Goal: Task Accomplishment & Management: Manage account settings

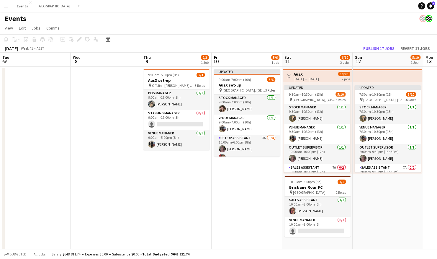
scroll to position [0, 173]
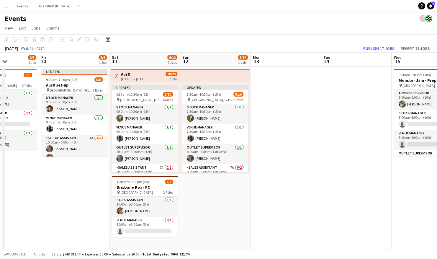
click at [145, 10] on div "Menu Boards Boards Boards All jobs Status Workforce Workforce My Workforce Recr…" at bounding box center [218, 179] width 437 height 358
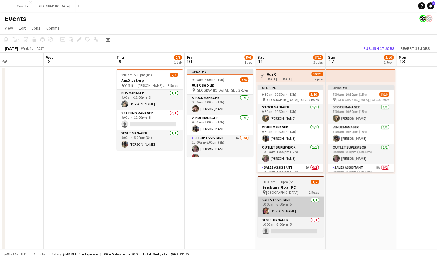
drag, startPoint x: 223, startPoint y: 206, endPoint x: 311, endPoint y: 211, distance: 87.8
click at [353, 201] on app-calendar-viewport "Sun 5 Mon 6 Tue 7 Wed 8 Thu 9 2/3 1 Job Fri 10 5/6 1 Job Sat 11 6/12 2 Jobs Sun…" at bounding box center [218, 200] width 437 height 295
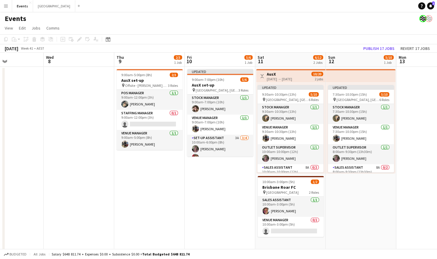
scroll to position [0, 168]
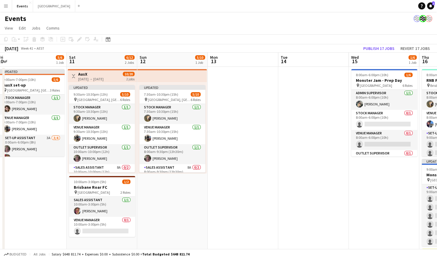
drag, startPoint x: 357, startPoint y: 189, endPoint x: 169, endPoint y: 229, distance: 191.8
click at [169, 231] on app-calendar-viewport "Tue 7 Wed 8 Thu 9 2/3 1 Job Fri 10 5/6 1 Job Sat 11 6/12 2 Jobs Sun 12 5/10 1 J…" at bounding box center [218, 200] width 437 height 295
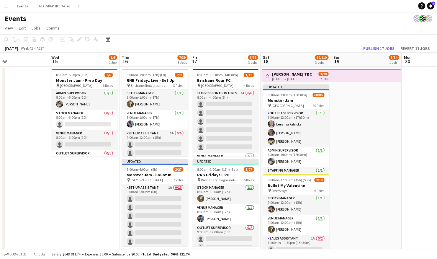
scroll to position [0, 232]
drag, startPoint x: 330, startPoint y: 181, endPoint x: 64, endPoint y: 192, distance: 266.9
click at [64, 192] on app-calendar-viewport "Sat 11 6/12 2 Jobs Sun 12 5/10 1 Job Mon 13 Tue 14 Wed 15 1/6 1 Job Thu 16 7/39…" at bounding box center [218, 200] width 437 height 295
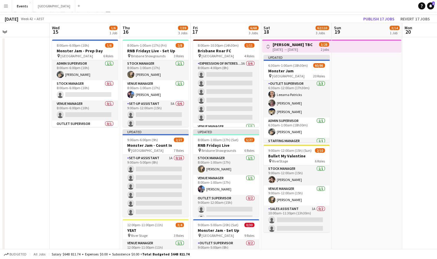
scroll to position [0, 0]
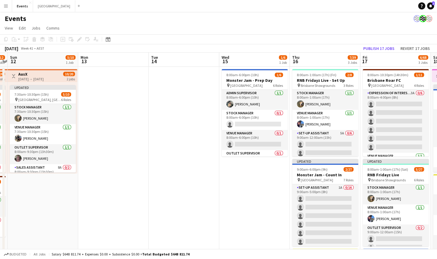
drag, startPoint x: 31, startPoint y: 163, endPoint x: 196, endPoint y: 165, distance: 165.2
click at [201, 165] on app-calendar-viewport "Fri 10 5/6 1 Job Sat 11 6/12 2 Jobs Sun 12 5/10 1 Job Mon 13 Tue 14 Wed 15 1/6 …" at bounding box center [218, 200] width 437 height 295
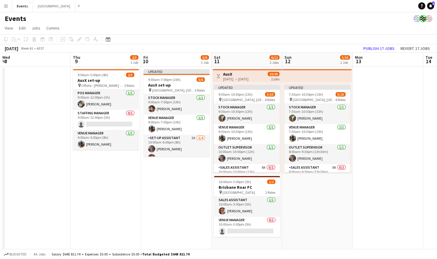
scroll to position [0, 140]
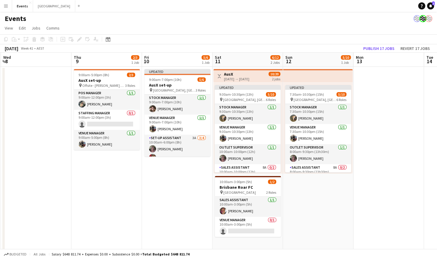
drag, startPoint x: 121, startPoint y: 152, endPoint x: 396, endPoint y: 152, distance: 275.2
click at [396, 152] on app-calendar-viewport "Mon 6 Tue 7 Wed 8 Thu 9 2/3 1 Job Fri 10 5/6 1 Job Sat 11 6/12 2 Jobs Sun 12 5/…" at bounding box center [218, 200] width 437 height 295
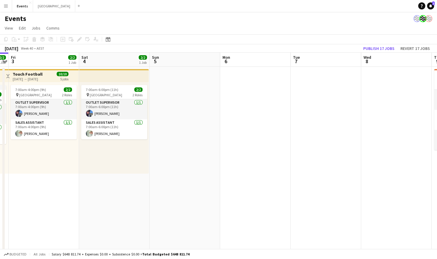
scroll to position [0, 127]
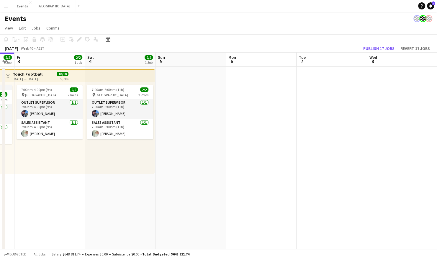
drag, startPoint x: 81, startPoint y: 191, endPoint x: 437, endPoint y: 194, distance: 356.1
click at [437, 194] on app-calendar-viewport "Wed 1 2/2 1 Job Thu 2 2/2 1 Job Fri 3 2/2 1 Job Sat 4 2/2 1 Job Sun 5 Mon 6 Tue…" at bounding box center [218, 200] width 437 height 295
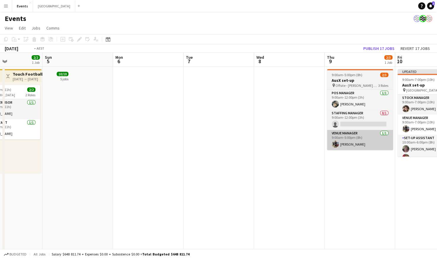
drag, startPoint x: 382, startPoint y: 140, endPoint x: 169, endPoint y: 138, distance: 213.0
click at [109, 137] on app-calendar-viewport "Wed 1 2/2 1 Job Thu 2 2/2 1 Job Fri 3 2/2 1 Job Sat 4 2/2 1 Job Sun 5 Mon 6 Tue…" at bounding box center [218, 200] width 437 height 295
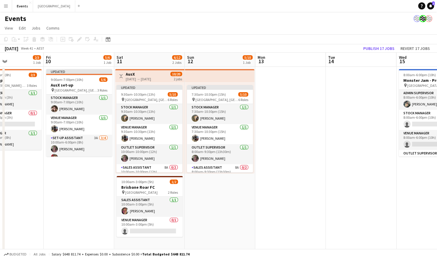
drag, startPoint x: 392, startPoint y: 184, endPoint x: 217, endPoint y: 179, distance: 175.3
click at [75, 180] on app-calendar-viewport "Sun 5 Mon 6 Tue 7 Wed 8 Thu 9 2/3 1 Job Fri 10 5/6 1 Job Sat 11 6/12 2 Jobs Sun…" at bounding box center [218, 200] width 437 height 295
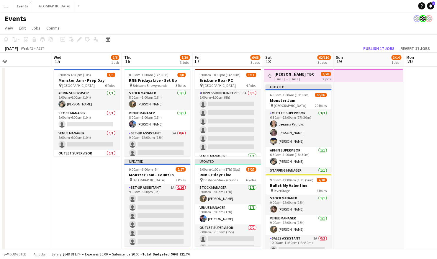
scroll to position [0, 245]
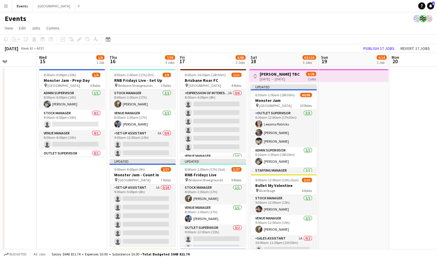
drag, startPoint x: 304, startPoint y: 197, endPoint x: 71, endPoint y: 174, distance: 233.9
click at [71, 174] on app-calendar-viewport "Sat 11 6/12 2 Jobs Sun 12 5/10 1 Job Mon 13 Tue 14 Wed 15 1/6 1 Job Thu 16 7/39…" at bounding box center [218, 200] width 437 height 295
click at [253, 75] on app-icon "Toggle View" at bounding box center [255, 76] width 4 height 4
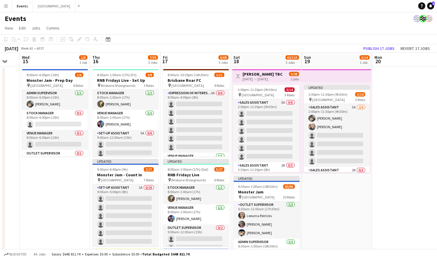
scroll to position [0, 153]
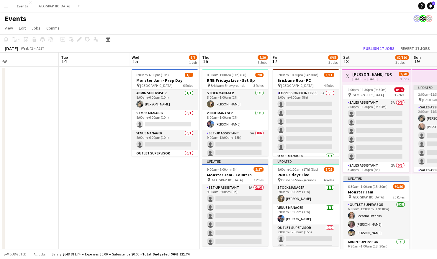
drag, startPoint x: 352, startPoint y: 209, endPoint x: 304, endPoint y: 205, distance: 48.3
click at [304, 205] on app-calendar-viewport "Sat 11 6/12 2 Jobs Sun 12 5/10 1 Job Mon 13 Tue 14 Wed 15 1/6 1 Job Thu 16 7/39…" at bounding box center [218, 209] width 437 height 312
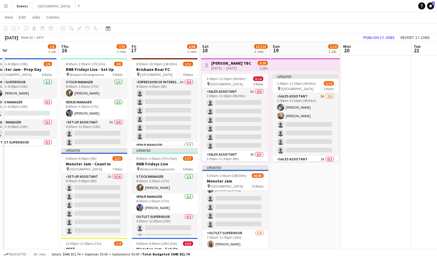
scroll to position [0, 0]
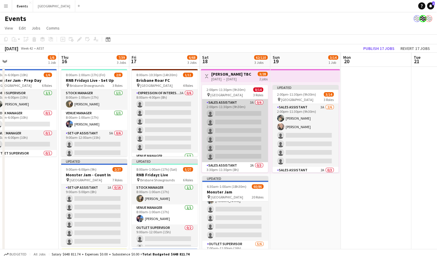
click at [235, 125] on app-card-role "Sales Assistant 3A 0/6 2:00pm-11:30pm (9h30m) single-neutral-actions single-neu…" at bounding box center [235, 130] width 66 height 63
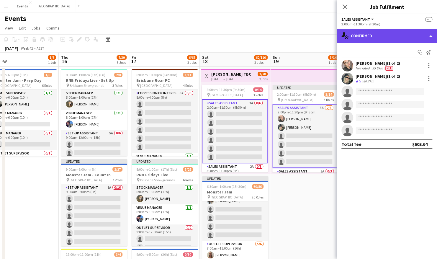
click at [380, 32] on div "single-neutral-actions-check-2 Confirmed" at bounding box center [387, 36] width 100 height 14
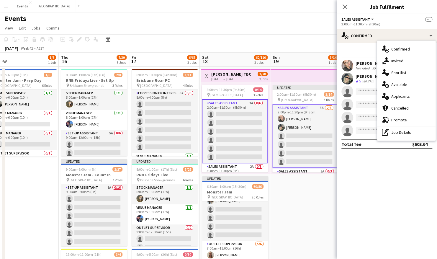
drag, startPoint x: 409, startPoint y: 94, endPoint x: 402, endPoint y: 98, distance: 8.5
click at [407, 96] on div "single-neutral-actions-information Applicants" at bounding box center [406, 96] width 58 height 12
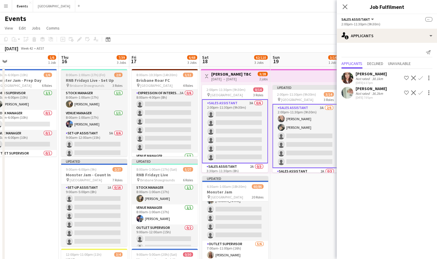
click at [66, 73] on span "8:00am-1:00am (17h) (Fri)" at bounding box center [86, 75] width 40 height 4
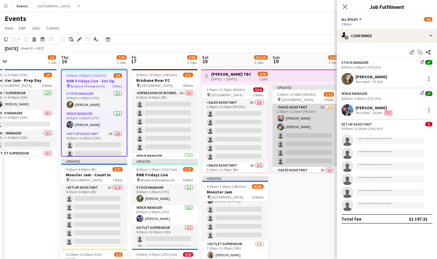
click at [308, 124] on app-card-role "Sales Assistant 3A 2/6 2:00pm-11:30pm (9h30m) Courtney GOLD Natasha Patricks si…" at bounding box center [305, 135] width 66 height 63
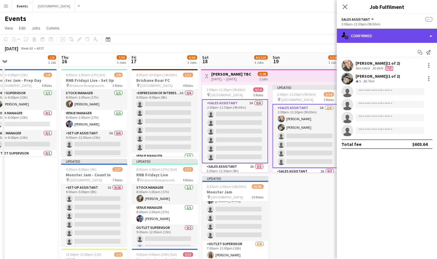
click at [404, 37] on div "single-neutral-actions-check-2 Confirmed" at bounding box center [387, 36] width 100 height 14
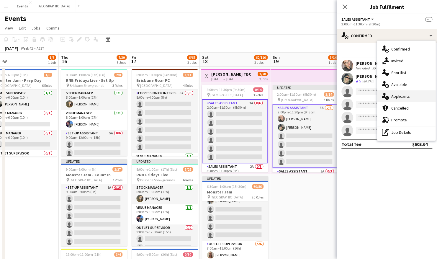
click at [409, 98] on div "single-neutral-actions-information Applicants" at bounding box center [406, 96] width 58 height 12
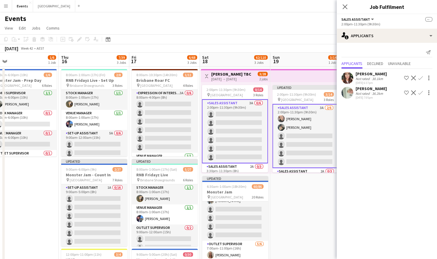
click at [420, 94] on app-icon "Confirm" at bounding box center [420, 92] width 5 height 5
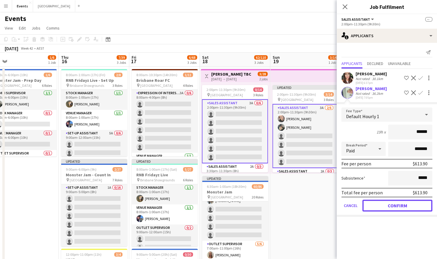
drag, startPoint x: 408, startPoint y: 205, endPoint x: 393, endPoint y: 201, distance: 16.3
click at [408, 205] on button "Confirm" at bounding box center [397, 205] width 70 height 12
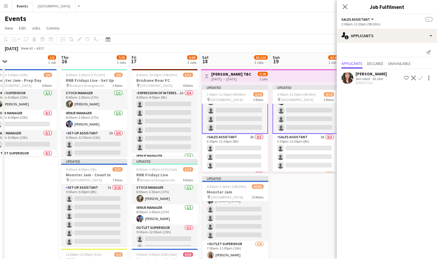
scroll to position [59, 0]
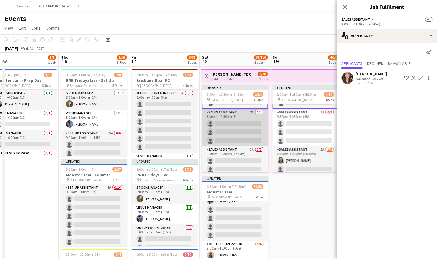
click at [235, 123] on app-card-role "Sales Assistant 2A 0/3 3:30pm-11:30pm (8h) single-neutral-actions single-neutra…" at bounding box center [235, 127] width 66 height 37
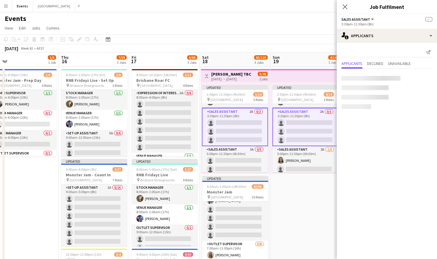
scroll to position [58, 0]
click at [420, 78] on app-icon "Confirm" at bounding box center [420, 78] width 5 height 5
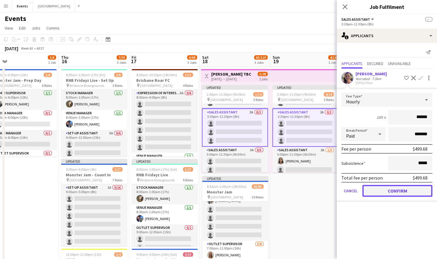
click at [378, 191] on button "Confirm" at bounding box center [397, 191] width 70 height 12
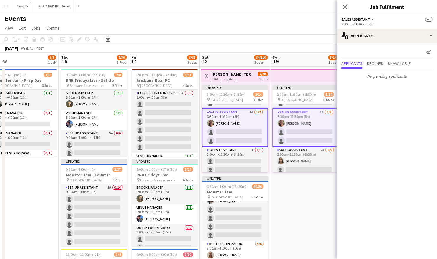
click at [288, 201] on app-date-cell "Updated 2:00pm-11:30pm (9h30m) 5/14 pin Brisbane Entertainment Centre 3 Roles S…" at bounding box center [305, 216] width 71 height 298
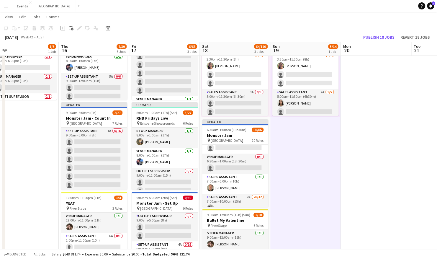
scroll to position [0, 0]
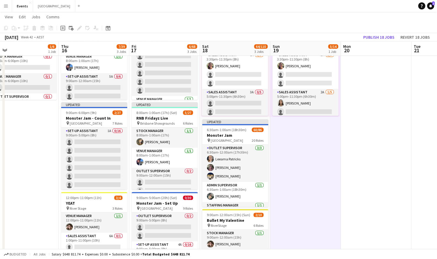
click at [387, 136] on app-date-cell at bounding box center [376, 159] width 71 height 298
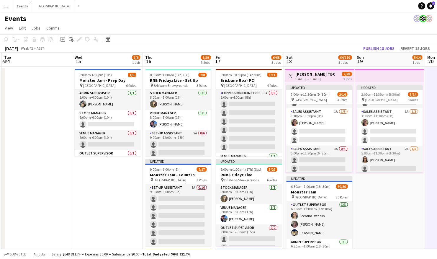
scroll to position [0, 139]
drag, startPoint x: 312, startPoint y: 199, endPoint x: 396, endPoint y: 201, distance: 84.4
click at [396, 201] on app-calendar-viewport "Sun 12 5/10 1 Job Mon 13 Tue 14 Wed 15 1/6 1 Job Thu 16 7/39 3 Jobs Fri 17 6/68…" at bounding box center [218, 209] width 437 height 312
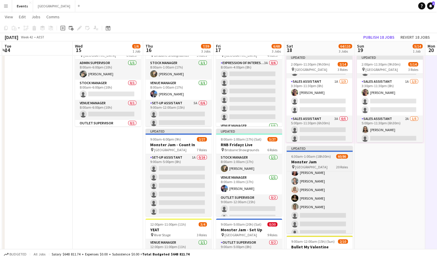
scroll to position [904, 0]
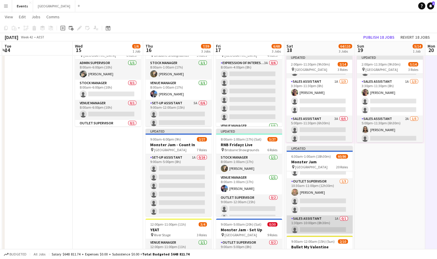
click at [319, 224] on app-card-role "Sales Assistant 1A 0/1 1:30pm-10:00pm (8h30m) single-neutral-actions" at bounding box center [319, 225] width 66 height 20
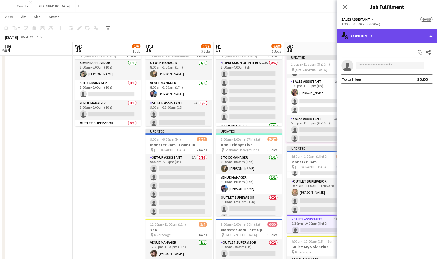
click at [389, 35] on div "single-neutral-actions-check-2 Confirmed" at bounding box center [387, 36] width 100 height 14
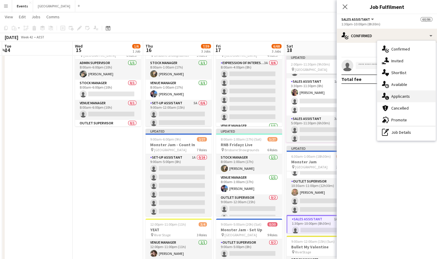
click at [407, 94] on span "Applicants" at bounding box center [400, 96] width 19 height 5
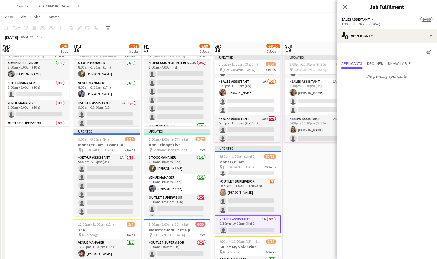
scroll to position [0, 214]
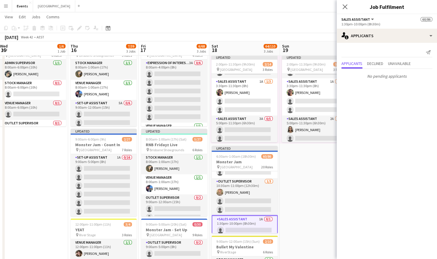
drag, startPoint x: 128, startPoint y: 158, endPoint x: 53, endPoint y: 167, distance: 75.5
click at [53, 167] on app-calendar-viewport "Sun 12 5/10 1 Job Mon 13 Tue 14 Wed 15 1/6 1 Job Thu 16 7/39 3 Jobs Fri 17 6/68…" at bounding box center [218, 164] width 437 height 341
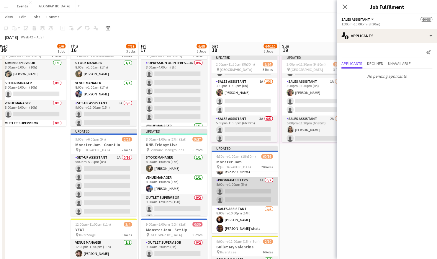
scroll to position [550, 0]
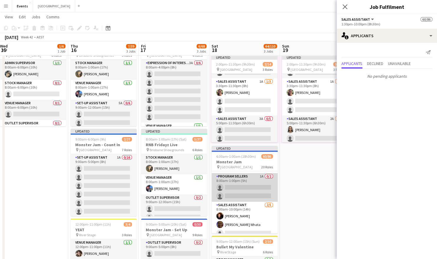
click at [253, 190] on app-card-role "Program Sellers 1A 0/2 8:00am-1:00pm (5h) single-neutral-actions single-neutral…" at bounding box center [245, 187] width 66 height 29
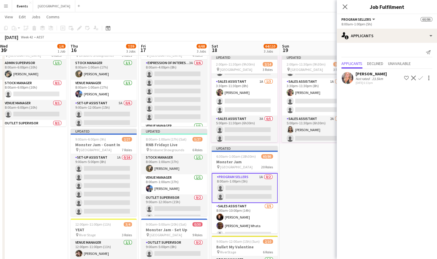
click at [349, 76] on app-user-avatar at bounding box center [347, 78] width 12 height 12
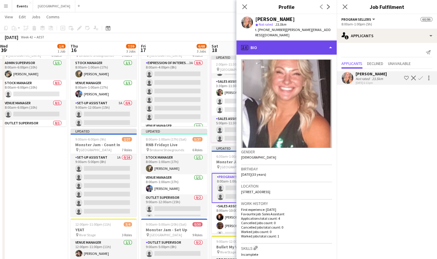
click at [305, 45] on div "profile Bio" at bounding box center [286, 47] width 100 height 14
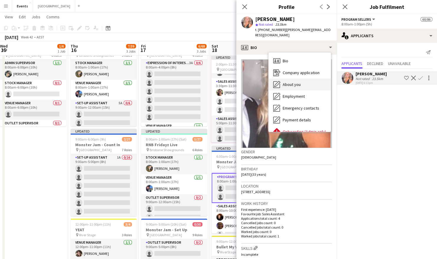
click at [303, 78] on div "About you About you" at bounding box center [299, 84] width 62 height 12
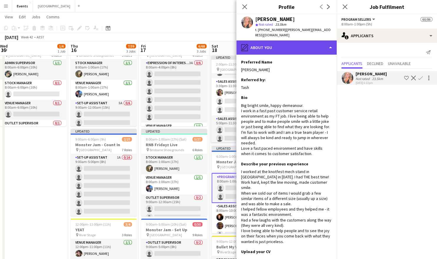
click at [296, 40] on div "pencil4 About you" at bounding box center [286, 47] width 100 height 14
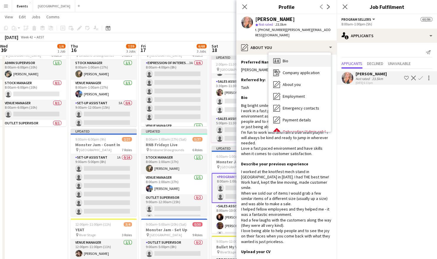
click at [301, 57] on div "Bio Bio" at bounding box center [299, 61] width 62 height 12
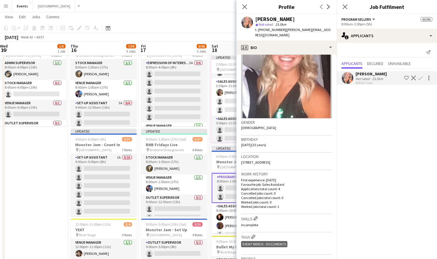
scroll to position [0, 0]
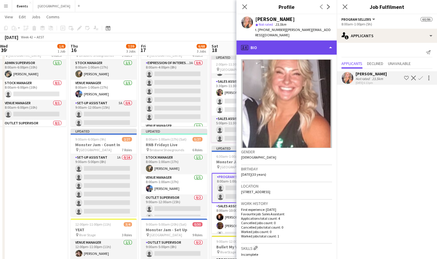
click at [294, 41] on div "profile Bio" at bounding box center [286, 47] width 100 height 14
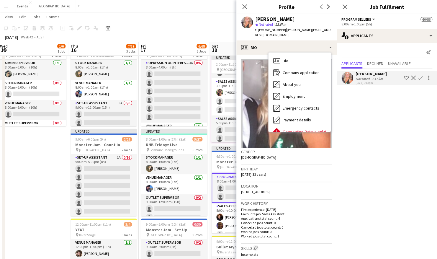
click at [420, 78] on app-icon "Confirm" at bounding box center [420, 78] width 5 height 5
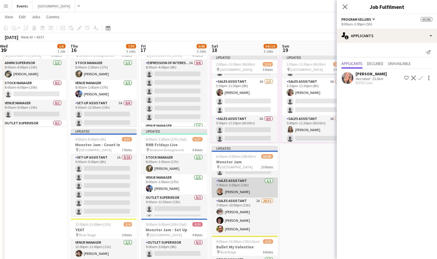
scroll to position [137, 0]
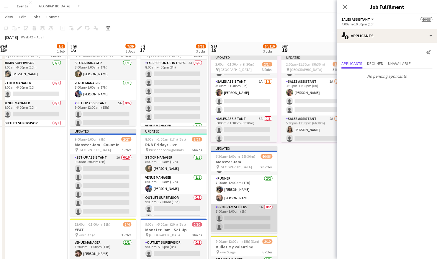
scroll to position [550, 0]
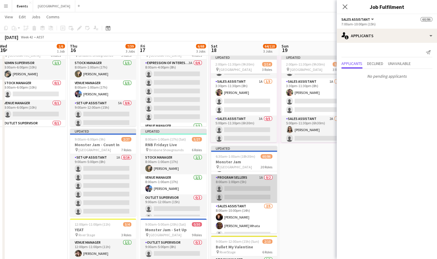
click at [242, 194] on app-card-role "Program Sellers 1A 0/2 8:00am-1:00pm (5h) single-neutral-actions single-neutral…" at bounding box center [244, 188] width 66 height 29
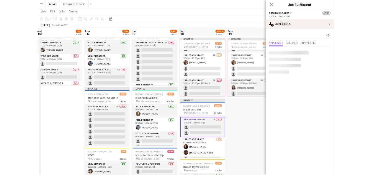
scroll to position [548, 0]
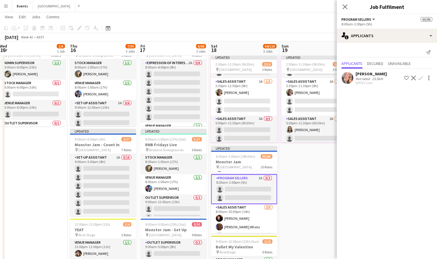
click at [344, 9] on icon "Close pop-in" at bounding box center [344, 6] width 5 height 5
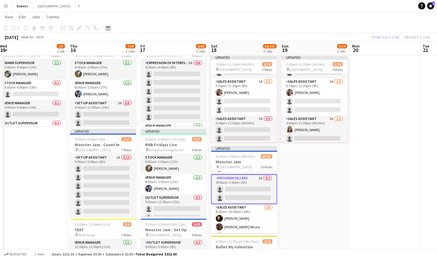
click at [240, 186] on app-card-role "Program Sellers 1A 0/2 8:00am-1:00pm (5h) single-neutral-actions single-neutral…" at bounding box center [244, 189] width 66 height 30
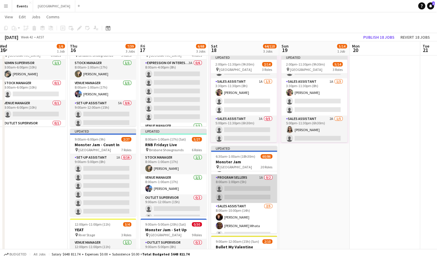
click at [242, 192] on app-card-role "Program Sellers 1A 0/2 8:00am-1:00pm (5h) single-neutral-actions single-neutral…" at bounding box center [244, 188] width 66 height 29
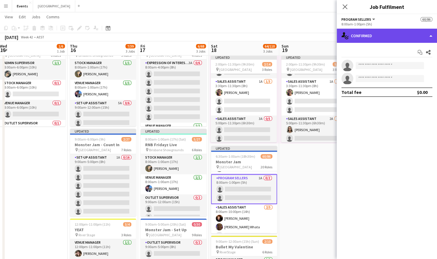
click at [395, 35] on div "single-neutral-actions-check-2 Confirmed" at bounding box center [387, 36] width 100 height 14
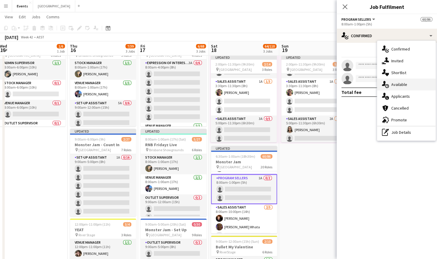
click at [415, 85] on div "single-neutral-actions-upload Available" at bounding box center [406, 84] width 58 height 12
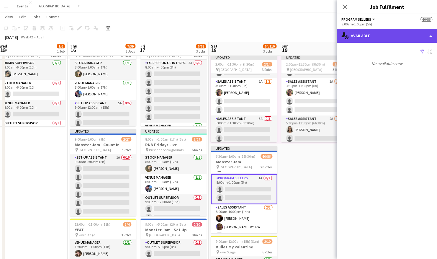
click at [399, 34] on div "single-neutral-actions-upload Available" at bounding box center [387, 36] width 100 height 14
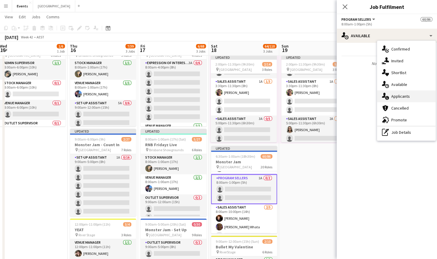
click at [411, 98] on div "single-neutral-actions-information Applicants" at bounding box center [406, 96] width 58 height 12
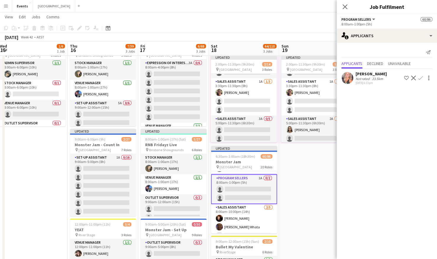
click at [347, 76] on app-user-avatar at bounding box center [347, 78] width 12 height 12
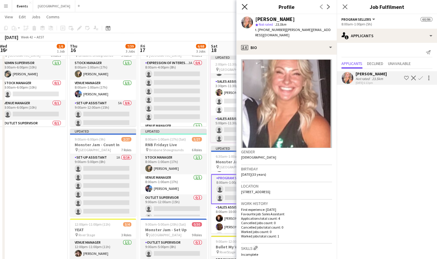
click at [244, 7] on icon at bounding box center [245, 7] width 6 height 6
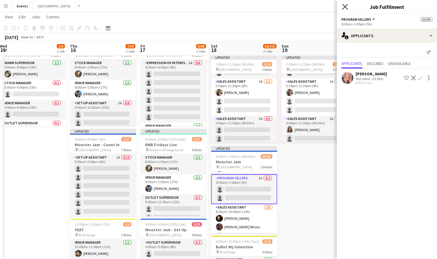
click at [343, 7] on icon "Close pop-in" at bounding box center [345, 7] width 6 height 6
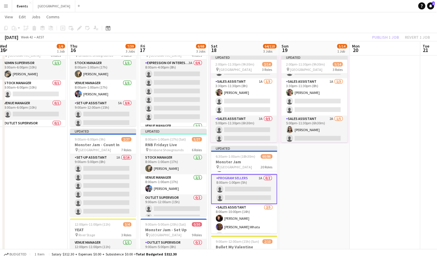
click at [232, 186] on app-card-role "Program Sellers 1A 0/2 8:00am-1:00pm (5h) single-neutral-actions single-neutral…" at bounding box center [244, 189] width 66 height 30
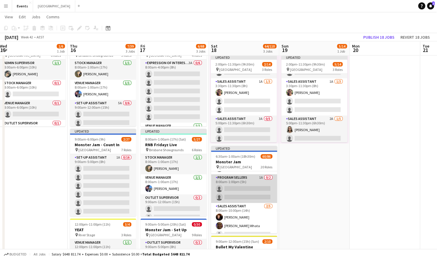
click at [251, 188] on app-card-role "Program Sellers 1A 0/2 8:00am-1:00pm (5h) single-neutral-actions single-neutral…" at bounding box center [244, 188] width 66 height 29
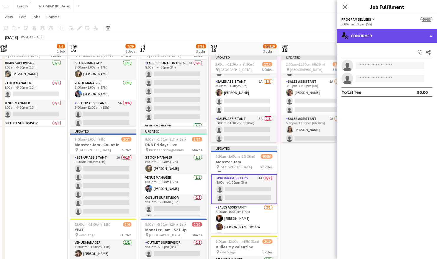
click at [373, 38] on div "single-neutral-actions-check-2 Confirmed" at bounding box center [387, 36] width 100 height 14
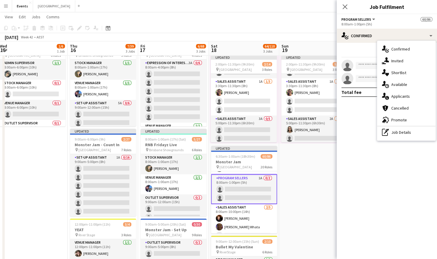
click at [405, 98] on span "Applicants" at bounding box center [400, 96] width 19 height 5
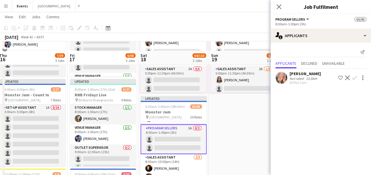
scroll to position [88, 0]
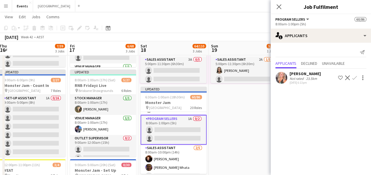
click at [355, 77] on app-icon "Confirm" at bounding box center [354, 78] width 5 height 5
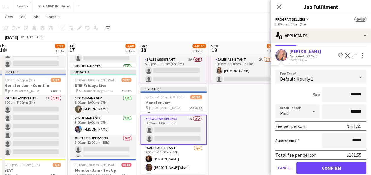
scroll to position [29, 0]
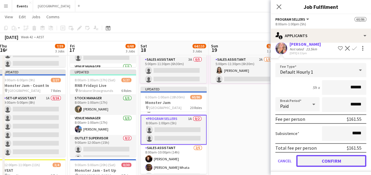
click at [321, 161] on button "Confirm" at bounding box center [331, 161] width 70 height 12
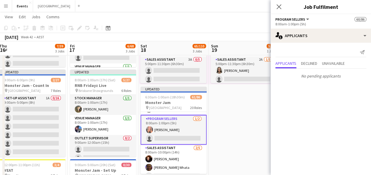
scroll to position [0, 0]
click at [278, 5] on icon "Close pop-in" at bounding box center [279, 7] width 6 height 6
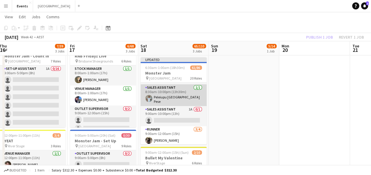
scroll to position [666, 0]
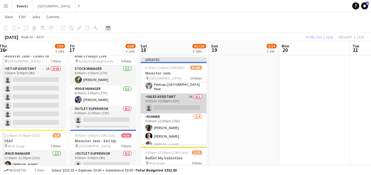
click at [164, 100] on app-card-role "Sales Assistant 1A 0/1 9:00am-10:00pm (13h) single-neutral-actions" at bounding box center [173, 104] width 66 height 20
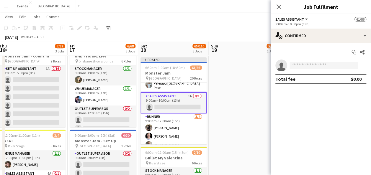
scroll to position [665, 0]
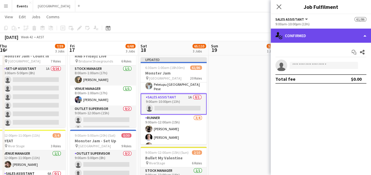
click at [300, 35] on div "single-neutral-actions-check-2 Confirmed" at bounding box center [321, 36] width 100 height 14
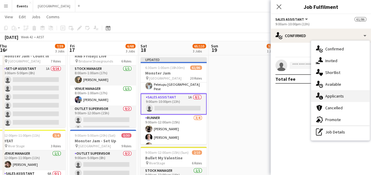
click at [329, 98] on span "Applicants" at bounding box center [334, 96] width 19 height 5
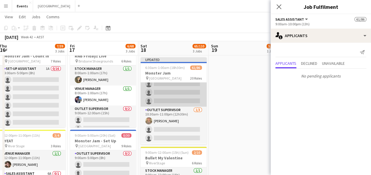
scroll to position [905, 0]
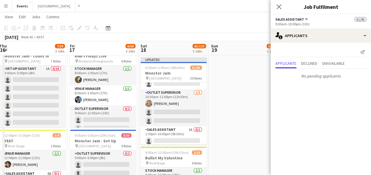
drag, startPoint x: 168, startPoint y: 138, endPoint x: 171, endPoint y: 132, distance: 6.9
click at [170, 136] on app-calendar-viewport "Mon 13 Tue 14 Wed 15 1/6 1 Job Thu 16 7/39 3 Jobs Fri 17 6/68 3 Jobs Sat 18 65/…" at bounding box center [185, 75] width 371 height 341
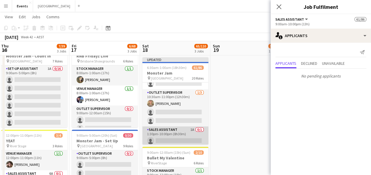
click at [175, 130] on app-card-role "Sales Assistant 1A 0/1 1:30pm-10:00pm (8h30m) single-neutral-actions" at bounding box center [175, 137] width 66 height 20
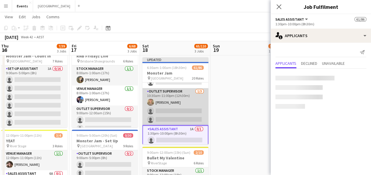
scroll to position [904, 0]
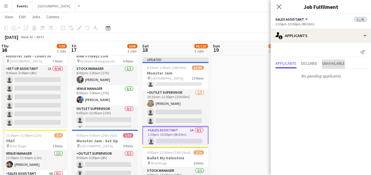
click at [331, 62] on span "Unavailable" at bounding box center [333, 63] width 23 height 4
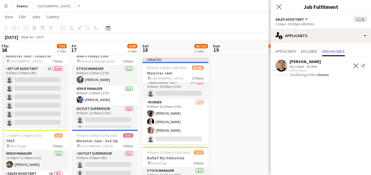
scroll to position [668, 0]
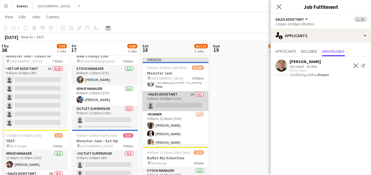
click at [179, 98] on app-card-role "Sales Assistant 1A 0/1 9:00am-10:00pm (13h) single-neutral-actions" at bounding box center [175, 101] width 66 height 20
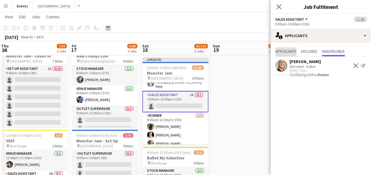
click at [282, 50] on span "Applicants" at bounding box center [285, 51] width 21 height 4
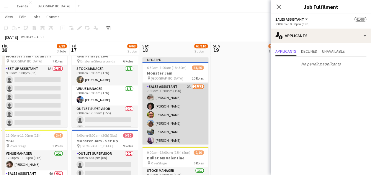
scroll to position [107, 0]
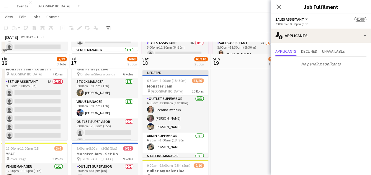
scroll to position [118, 0]
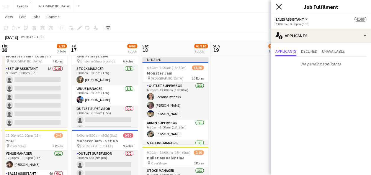
click at [278, 7] on icon at bounding box center [279, 7] width 6 height 6
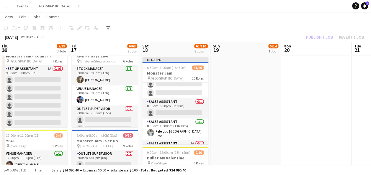
scroll to position [649, 0]
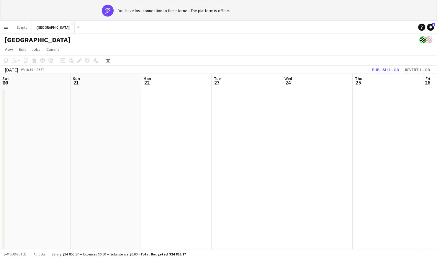
scroll to position [0, 181]
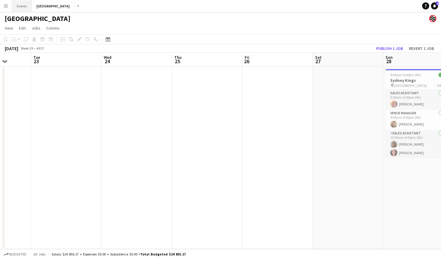
click at [25, 6] on button "Events Close" at bounding box center [22, 6] width 20 height 12
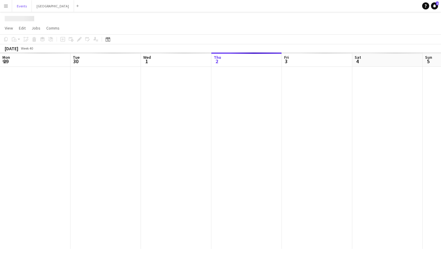
scroll to position [0, 141]
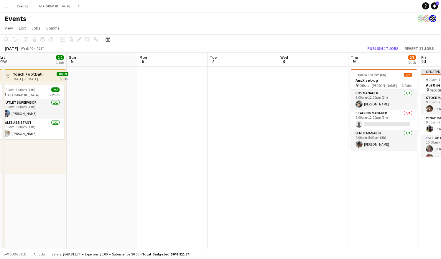
drag, startPoint x: 361, startPoint y: 130, endPoint x: 159, endPoint y: 148, distance: 203.2
click at [159, 148] on app-calendar-viewport "Wed 1 2/2 1 Job Thu 2 2/2 1 Job Fri 3 2/2 1 Job Sat 4 2/2 1 Job Sun 5 Mon 6 Tue…" at bounding box center [220, 151] width 441 height 196
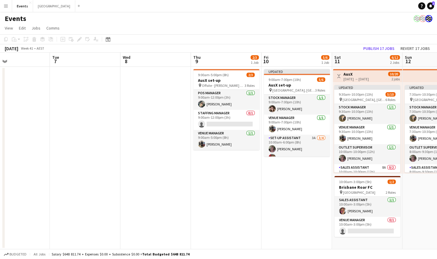
drag, startPoint x: 294, startPoint y: 132, endPoint x: 139, endPoint y: 110, distance: 156.7
click at [139, 110] on app-calendar-viewport "Fri 3 2/2 1 Job Sat 4 2/2 1 Job Sun 5 Mon 6 Tue 7 Wed 8 Thu 9 2/3 1 Job Fri 10 …" at bounding box center [218, 151] width 437 height 196
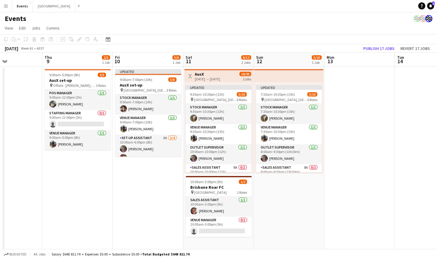
drag, startPoint x: 296, startPoint y: 173, endPoint x: 147, endPoint y: 191, distance: 149.8
click at [147, 191] on app-calendar-viewport "Sun 5 Mon 6 Tue 7 Wed 8 Thu 9 2/3 1 Job Fri 10 5/6 1 Job Sat 11 6/12 2 Jobs Sun…" at bounding box center [218, 200] width 437 height 295
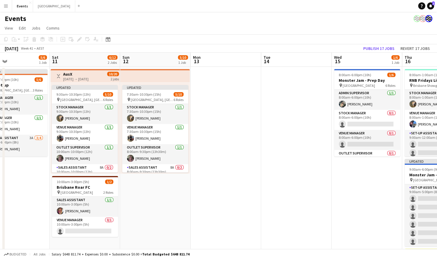
drag, startPoint x: 366, startPoint y: 196, endPoint x: 115, endPoint y: 186, distance: 251.0
click at [110, 186] on app-calendar-viewport "Tue 7 Wed 8 Thu 9 2/3 1 Job Fri 10 5/6 1 Job Sat 11 6/12 2 Jobs Sun 12 5/10 1 J…" at bounding box center [218, 200] width 437 height 295
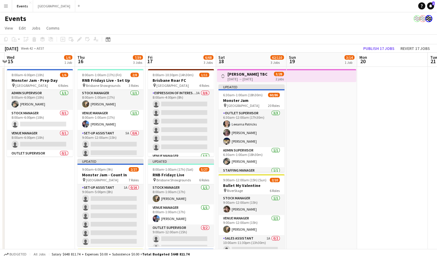
scroll to position [0, 273]
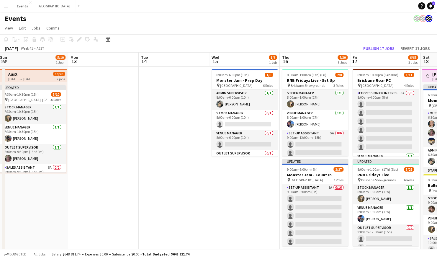
drag, startPoint x: 204, startPoint y: 182, endPoint x: 331, endPoint y: 178, distance: 127.2
click at [331, 178] on app-calendar-viewport "Fri 10 5/6 1 Job Sat 11 6/12 2 Jobs Sun 12 5/10 1 Job Mon 13 Tue 14 Wed 15 1/6 …" at bounding box center [218, 200] width 437 height 295
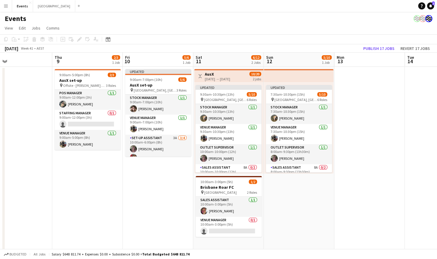
scroll to position [0, 159]
drag, startPoint x: 148, startPoint y: 204, endPoint x: 325, endPoint y: 195, distance: 177.3
click at [325, 195] on app-calendar-viewport "Mon 6 Tue 7 Wed 8 Thu 9 2/3 1 Job Fri 10 5/6 1 Job Sat 11 6/12 2 Jobs Sun 12 5/…" at bounding box center [218, 200] width 437 height 295
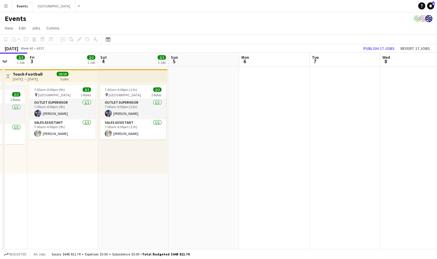
drag, startPoint x: 43, startPoint y: 143, endPoint x: 442, endPoint y: 150, distance: 399.5
click at [437, 150] on html "Menu Boards Boards Boards All jobs Status Workforce Workforce My Workforce Recr…" at bounding box center [218, 179] width 437 height 358
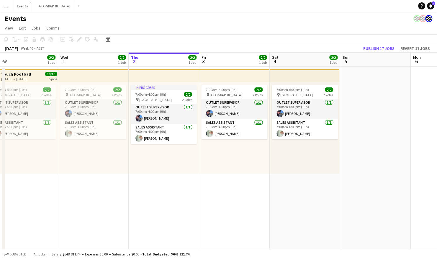
drag, startPoint x: 255, startPoint y: 160, endPoint x: 318, endPoint y: 159, distance: 63.1
click at [318, 159] on app-calendar-viewport "Sun 28 Mon 29 Tue 30 2/2 1 Job Wed 1 2/2 1 Job Thu 2 2/2 1 Job Fri 3 2/2 1 Job …" at bounding box center [218, 200] width 437 height 295
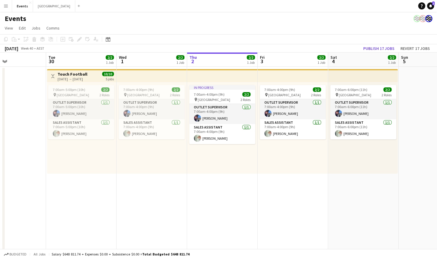
drag, startPoint x: 181, startPoint y: 168, endPoint x: 208, endPoint y: 170, distance: 27.2
click at [208, 170] on app-calendar-viewport "Sat 27 Sun 28 Mon 29 Tue 30 2/2 1 Job Wed 1 2/2 1 Job Thu 2 2/2 1 Job Fri 3 2/2…" at bounding box center [218, 200] width 437 height 295
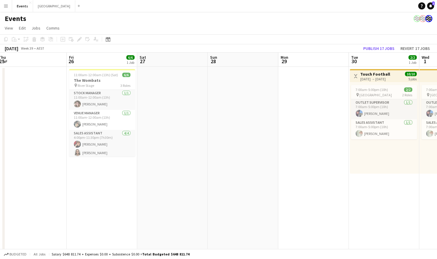
drag, startPoint x: 69, startPoint y: 184, endPoint x: 355, endPoint y: 164, distance: 287.1
click at [358, 173] on app-calendar-viewport "Tue 23 Wed 24 Thu 25 Fri 26 6/6 1 Job Sat 27 Sun 28 Mon 29 Tue 30 2/2 1 Job Wed…" at bounding box center [218, 200] width 437 height 295
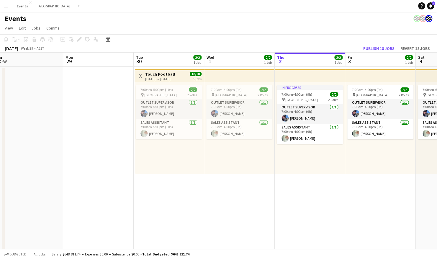
drag, startPoint x: 304, startPoint y: 136, endPoint x: 100, endPoint y: 140, distance: 203.3
click at [100, 140] on app-calendar-viewport "Thu 25 Fri 26 6/6 1 Job Sat 27 Sun 28 Mon 29 Tue 30 2/2 1 Job Wed 1 2/2 1 Job T…" at bounding box center [218, 200] width 437 height 295
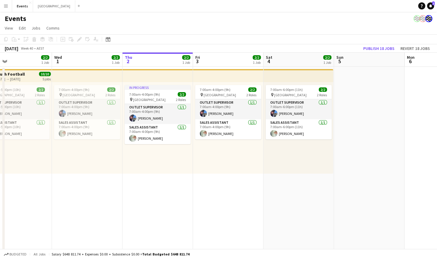
drag, startPoint x: 366, startPoint y: 201, endPoint x: 296, endPoint y: 188, distance: 71.3
click at [230, 189] on app-calendar-viewport "Sat 27 Sun 28 Mon 29 Tue 30 2/2 1 Job Wed 1 2/2 1 Job Thu 2 2/2 1 Job Fri 3 2/2…" at bounding box center [218, 200] width 437 height 295
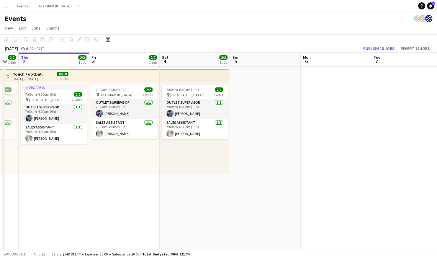
drag, startPoint x: 379, startPoint y: 163, endPoint x: 132, endPoint y: 154, distance: 247.3
click at [132, 154] on app-calendar-viewport "Mon 29 Tue 30 2/2 1 Job Wed 1 2/2 1 Job Thu 2 2/2 1 Job Fri 3 2/2 1 Job Sat 4 2…" at bounding box center [218, 200] width 437 height 295
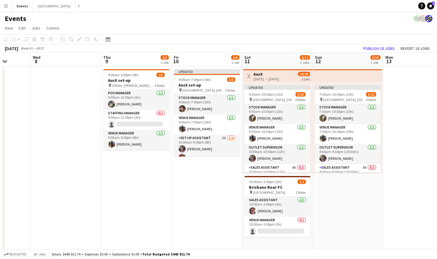
scroll to position [0, 193]
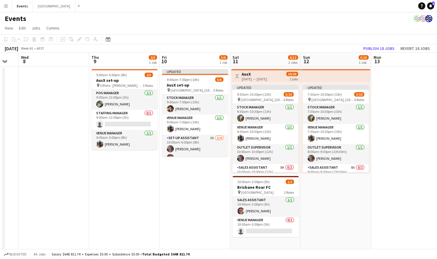
drag, startPoint x: 358, startPoint y: 152, endPoint x: 76, endPoint y: 175, distance: 283.0
click at [76, 175] on app-calendar-viewport "Sun 5 Mon 6 Tue 7 Wed 8 Thu 9 2/3 1 Job Fri 10 5/6 1 Job Sat 11 6/12 2 Jobs Sun…" at bounding box center [218, 200] width 437 height 295
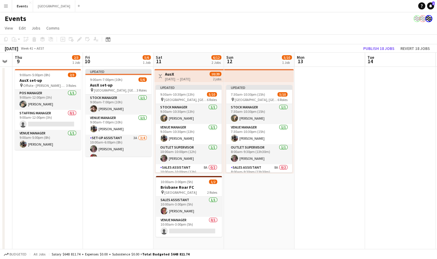
scroll to position [0, 271]
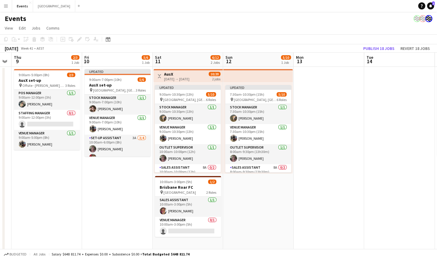
drag, startPoint x: 158, startPoint y: 186, endPoint x: 81, endPoint y: 190, distance: 77.7
click at [81, 190] on app-calendar-viewport "Sun 5 Mon 6 Tue 7 Wed 8 Thu 9 2/3 1 Job Fri 10 5/6 1 Job Sat 11 6/12 2 Jobs Sun…" at bounding box center [218, 200] width 437 height 295
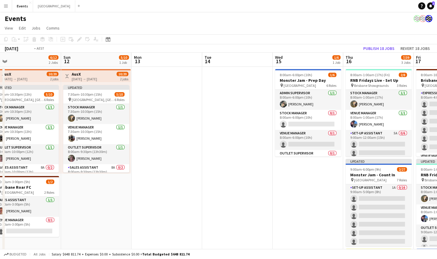
drag, startPoint x: 341, startPoint y: 128, endPoint x: 51, endPoint y: 153, distance: 291.6
click at [40, 153] on app-calendar-viewport "Thu 9 2/3 1 Job Fri 10 5/6 1 Job Sat 11 6/12 2 Jobs Sun 12 5/10 1 Job Mon 13 Tu…" at bounding box center [218, 200] width 437 height 295
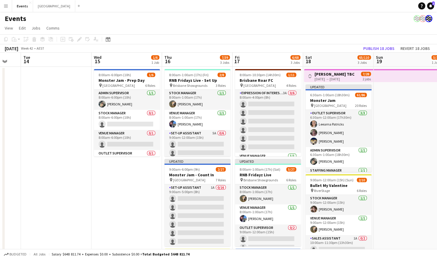
scroll to position [0, 188]
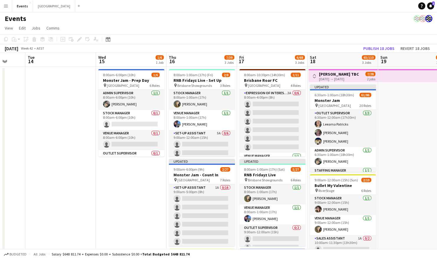
drag, startPoint x: 199, startPoint y: 195, endPoint x: 162, endPoint y: 187, distance: 38.1
click at [162, 187] on app-calendar-viewport "Sat 11 6/12 2 Jobs Sun 12 5/10 1 Job Mon 13 Tue 14 Wed 15 1/6 1 Job Thu 16 7/39…" at bounding box center [218, 200] width 437 height 295
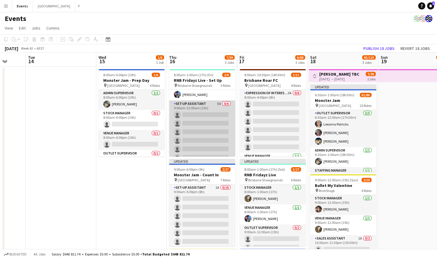
click at [210, 114] on app-card-role "Set-up Assistant 5A 0/6 9:00am-12:00am (15h) single-neutral-actions single-neut…" at bounding box center [202, 131] width 66 height 63
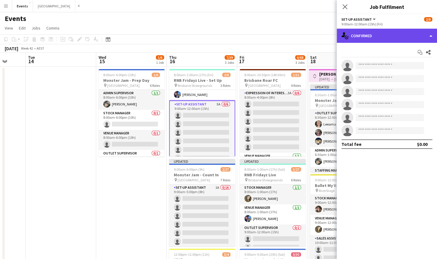
click at [358, 35] on div "single-neutral-actions-check-2 Confirmed" at bounding box center [387, 36] width 100 height 14
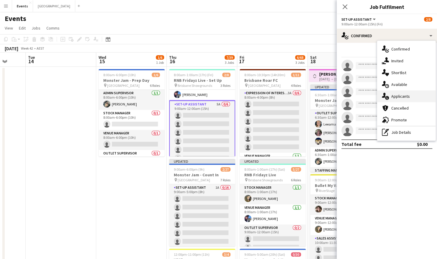
click at [401, 96] on span "Applicants" at bounding box center [400, 96] width 19 height 5
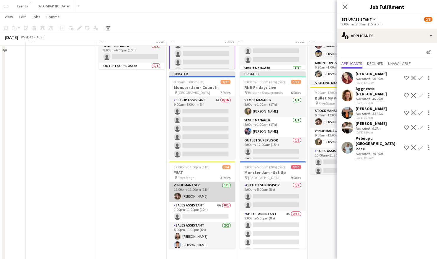
scroll to position [88, 0]
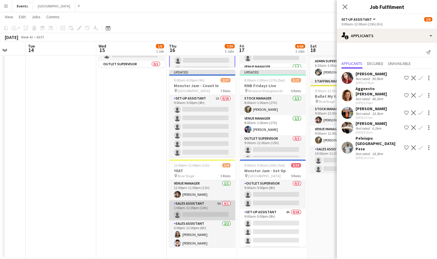
click at [187, 213] on app-card-role "Sales Assistant 6A 0/1 1:00pm-11:00pm (10h) single-neutral-actions" at bounding box center [202, 210] width 66 height 20
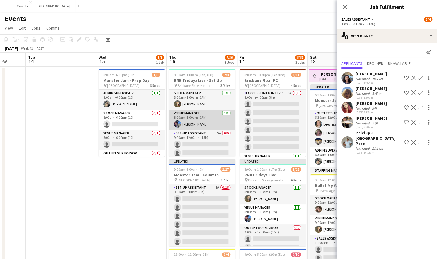
scroll to position [29, 0]
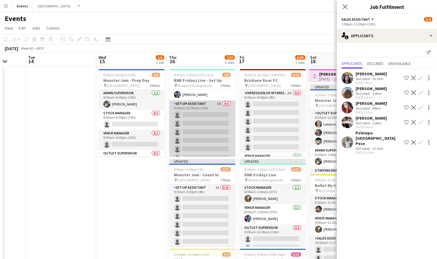
click at [209, 119] on app-card-role "Set-up Assistant 5A 0/6 9:00am-12:00am (15h) single-neutral-actions single-neut…" at bounding box center [202, 131] width 66 height 63
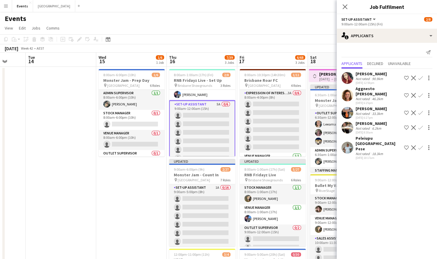
click at [153, 179] on app-date-cell "8:00am-6:00pm (10h) 1/6 Monster Jam - Prep Day pin Cbus Super Stadium 6 Roles A…" at bounding box center [131, 207] width 71 height 281
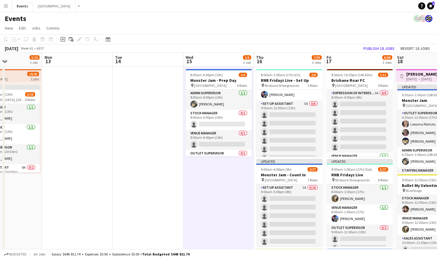
drag, startPoint x: 122, startPoint y: 181, endPoint x: 276, endPoint y: 180, distance: 154.3
click at [280, 180] on app-calendar-viewport "Fri 10 5/6 1 Job Sat 11 6/12 2 Jobs Sun 12 5/10 1 Job Mon 13 Tue 14 Wed 15 1/6 …" at bounding box center [218, 200] width 437 height 295
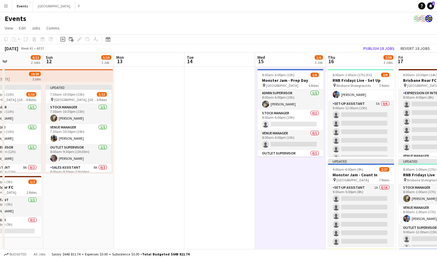
drag, startPoint x: 158, startPoint y: 162, endPoint x: 300, endPoint y: 163, distance: 142.2
click at [300, 163] on app-calendar-viewport "Thu 9 2/3 1 Job Fri 10 5/6 1 Job Sat 11 6/12 2 Jobs Sun 12 5/10 1 Job Mon 13 Tu…" at bounding box center [218, 200] width 437 height 295
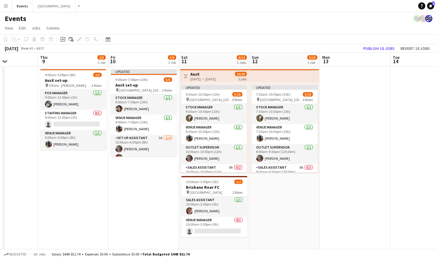
drag, startPoint x: 189, startPoint y: 192, endPoint x: 324, endPoint y: 192, distance: 135.4
click at [324, 192] on app-calendar-viewport "Mon 6 Tue 7 Wed 8 Thu 9 2/3 1 Job Fri 10 5/6 1 Job Sat 11 6/12 2 Jobs Sun 12 5/…" at bounding box center [218, 200] width 437 height 295
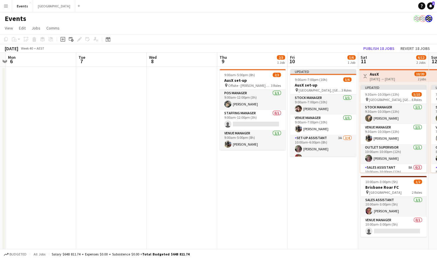
drag, startPoint x: 183, startPoint y: 192, endPoint x: 281, endPoint y: 193, distance: 97.3
click at [292, 193] on app-calendar-viewport "Sat 4 2/2 1 Job Sun 5 Mon 6 Tue 7 Wed 8 Thu 9 2/3 1 Job Fri 10 5/6 1 Job Sat 11…" at bounding box center [218, 200] width 437 height 295
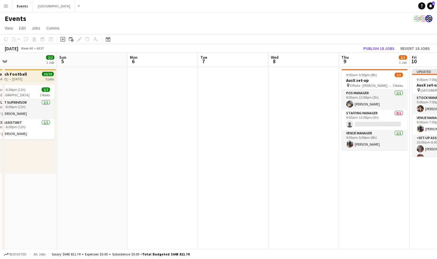
drag, startPoint x: 186, startPoint y: 193, endPoint x: 305, endPoint y: 193, distance: 119.5
click at [308, 193] on app-calendar-viewport "Thu 2 2/2 1 Job Fri 3 2/2 1 Job Sat 4 2/2 1 Job Sun 5 Mon 6 Tue 7 Wed 8 Thu 9 2…" at bounding box center [218, 200] width 437 height 295
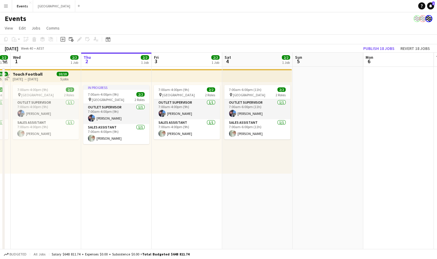
scroll to position [0, 159]
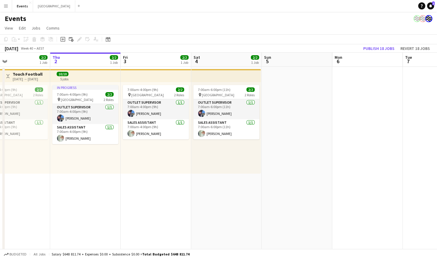
drag, startPoint x: 271, startPoint y: 189, endPoint x: 396, endPoint y: 153, distance: 130.1
click at [400, 155] on app-calendar-viewport "Mon 29 Tue 30 2/2 1 Job Wed 1 2/2 1 Job Thu 2 2/2 1 Job Fri 3 2/2 1 Job Sat 4 2…" at bounding box center [218, 200] width 437 height 295
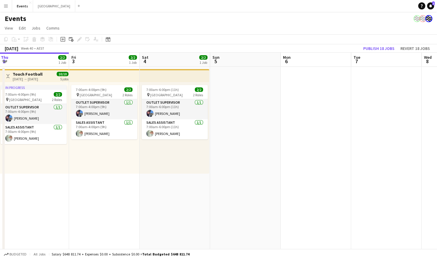
scroll to position [0, 214]
drag, startPoint x: 369, startPoint y: 163, endPoint x: 315, endPoint y: 168, distance: 54.2
click at [315, 168] on app-calendar-viewport "Mon 29 Tue 30 2/2 1 Job Wed 1 2/2 1 Job Thu 2 2/2 1 Job Fri 3 2/2 1 Job Sat 4 2…" at bounding box center [218, 200] width 437 height 295
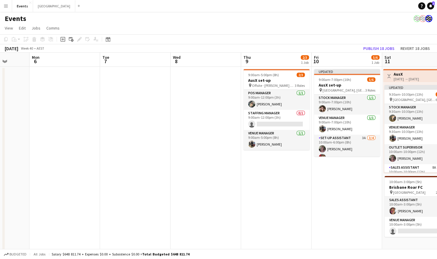
drag, startPoint x: 417, startPoint y: 143, endPoint x: 168, endPoint y: 187, distance: 252.0
click at [165, 186] on app-calendar-viewport "Fri 3 2/2 1 Job Sat 4 2/2 1 Job Sun 5 Mon 6 Tue 7 Wed 8 Thu 9 2/3 1 Job Fri 10 …" at bounding box center [218, 200] width 437 height 295
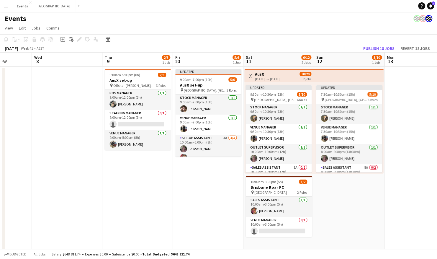
scroll to position [0, 180]
drag, startPoint x: 307, startPoint y: 178, endPoint x: 171, endPoint y: 195, distance: 137.1
click at [171, 195] on app-calendar-viewport "Sun 5 Mon 6 Tue 7 Wed 8 Thu 9 2/3 1 Job Fri 10 5/6 1 Job Sat 11 6/12 2 Jobs Sun…" at bounding box center [218, 200] width 437 height 295
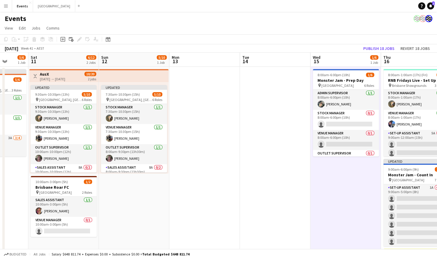
drag, startPoint x: 400, startPoint y: 123, endPoint x: 184, endPoint y: 150, distance: 217.3
click at [182, 151] on app-calendar-viewport "Tue 7 Wed 8 Thu 9 2/3 1 Job Fri 10 5/6 1 Job Sat 11 6/12 2 Jobs Sun 12 5/10 1 J…" at bounding box center [218, 200] width 437 height 295
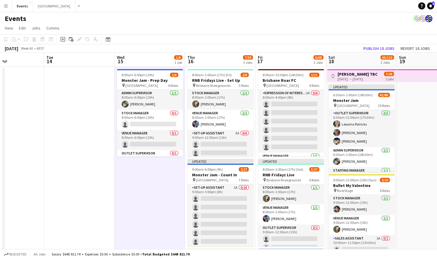
scroll to position [0, 169]
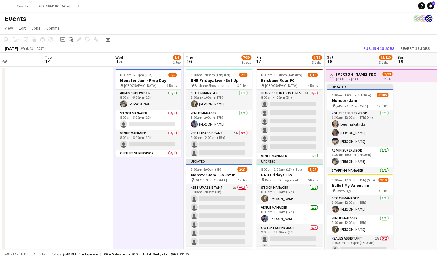
drag, startPoint x: 335, startPoint y: 169, endPoint x: 142, endPoint y: 171, distance: 192.9
click at [142, 171] on app-calendar-viewport "Sat 11 6/12 2 Jobs Sun 12 5/10 1 Job Mon 13 Tue 14 Wed 15 1/6 1 Job Thu 16 7/39…" at bounding box center [218, 200] width 437 height 295
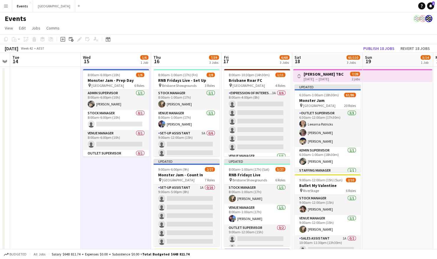
scroll to position [0, 202]
drag, startPoint x: 418, startPoint y: 93, endPoint x: 385, endPoint y: 96, distance: 33.2
click at [385, 96] on app-calendar-viewport "Sat 11 6/12 2 Jobs Sun 12 5/10 1 Job Mon 13 Tue 14 Wed 15 1/6 1 Job Thu 16 7/39…" at bounding box center [218, 200] width 437 height 295
click at [298, 75] on app-icon "Toggle View" at bounding box center [298, 76] width 4 height 4
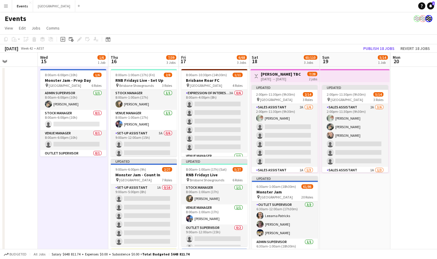
drag, startPoint x: 404, startPoint y: 194, endPoint x: 361, endPoint y: 197, distance: 42.6
click at [361, 197] on app-calendar-viewport "Sat 11 6/12 2 Jobs Sun 12 5/10 1 Job Mon 13 Tue 14 Wed 15 1/6 1 Job Thu 16 7/39…" at bounding box center [218, 209] width 437 height 312
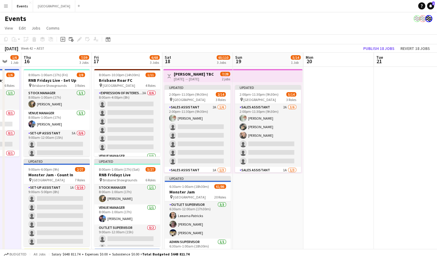
drag, startPoint x: 404, startPoint y: 182, endPoint x: 323, endPoint y: 188, distance: 80.5
click at [323, 188] on app-calendar-viewport "Mon 13 Tue 14 Wed 15 1/6 1 Job Thu 16 7/39 3 Jobs Fri 17 6/68 3 Jobs Sat 18 65/…" at bounding box center [218, 209] width 437 height 312
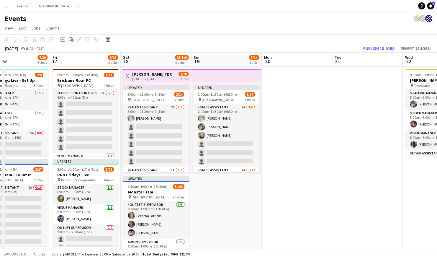
drag, startPoint x: 391, startPoint y: 174, endPoint x: 335, endPoint y: 177, distance: 55.5
click at [336, 176] on app-calendar-viewport "Mon 13 Tue 14 Wed 15 1/6 1 Job Thu 16 7/39 3 Jobs Fri 17 6/68 3 Jobs Sat 18 65/…" at bounding box center [218, 209] width 437 height 312
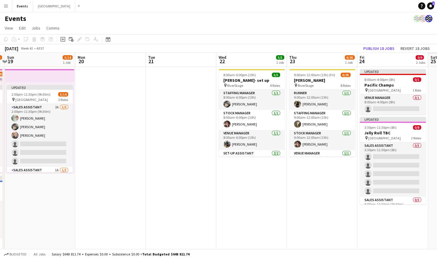
drag, startPoint x: 347, startPoint y: 170, endPoint x: 256, endPoint y: 176, distance: 91.4
click at [213, 177] on app-calendar-viewport "Wed 15 1/6 1 Job Thu 16 7/39 3 Jobs Fri 17 6/68 3 Jobs Sat 18 65/110 3 Jobs Sun…" at bounding box center [218, 209] width 437 height 312
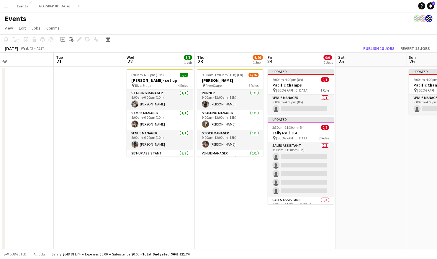
drag, startPoint x: 309, startPoint y: 173, endPoint x: 239, endPoint y: 183, distance: 70.7
click at [239, 183] on app-calendar-viewport "Fri 17 6/68 3 Jobs Sat 18 65/110 3 Jobs Sun 19 5/14 1 Job Mon 20 Tue 21 Wed 22 …" at bounding box center [218, 209] width 437 height 312
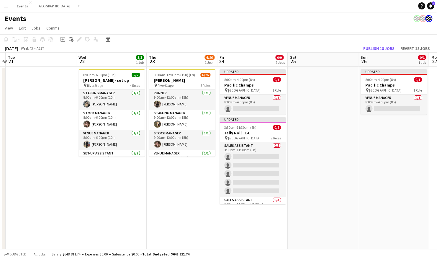
drag, startPoint x: 402, startPoint y: 160, endPoint x: 329, endPoint y: 159, distance: 72.6
click at [354, 163] on app-calendar-viewport "Fri 17 6/68 3 Jobs Sat 18 65/110 3 Jobs Sun 19 5/14 1 Job Mon 20 Tue 21 Wed 22 …" at bounding box center [218, 209] width 437 height 312
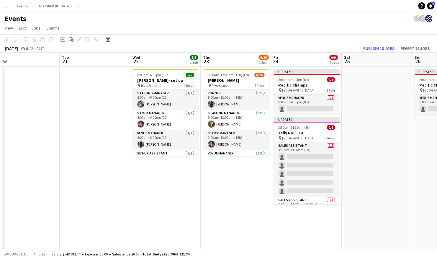
scroll to position [0, 222]
drag, startPoint x: 138, startPoint y: 172, endPoint x: 193, endPoint y: 163, distance: 55.9
click at [193, 163] on app-calendar-viewport "Fri 17 6/68 3 Jobs Sat 18 65/110 3 Jobs Sun 19 5/14 1 Job Mon 20 Tue 21 Wed 22 …" at bounding box center [218, 209] width 437 height 312
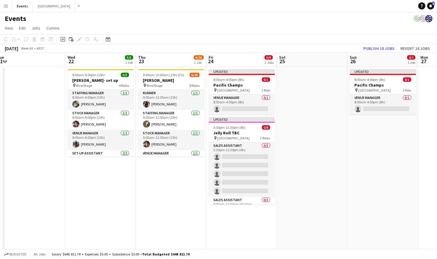
drag, startPoint x: 371, startPoint y: 126, endPoint x: 314, endPoint y: 126, distance: 56.9
click at [314, 126] on app-calendar-viewport "Fri 17 6/68 3 Jobs Sat 18 65/110 3 Jobs Sun 19 5/14 1 Job Mon 20 Tue 21 Wed 22 …" at bounding box center [218, 209] width 437 height 312
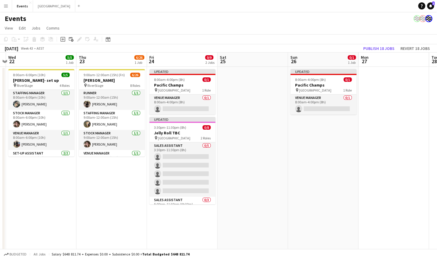
scroll to position [0, 206]
drag, startPoint x: 379, startPoint y: 129, endPoint x: 329, endPoint y: 128, distance: 50.7
click at [329, 128] on app-calendar-viewport "Sun 19 5/14 1 Job Mon 20 Tue 21 Wed 22 5/5 1 Job Thu 23 6/26 1 Job Fri 24 0/9 2…" at bounding box center [218, 209] width 437 height 312
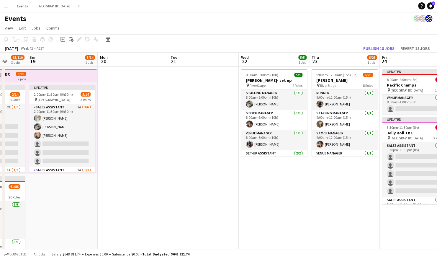
drag, startPoint x: 106, startPoint y: 169, endPoint x: 344, endPoint y: 166, distance: 237.5
click at [344, 166] on app-calendar-viewport "Thu 16 7/39 3 Jobs Fri 17 6/68 3 Jobs Sat 18 65/110 3 Jobs Sun 19 5/14 1 Job Mo…" at bounding box center [218, 209] width 437 height 312
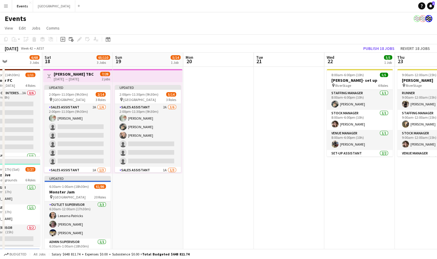
drag, startPoint x: 204, startPoint y: 159, endPoint x: 285, endPoint y: 137, distance: 84.3
click at [285, 137] on app-calendar-viewport "Wed 15 1/6 1 Job Thu 16 7/39 3 Jobs Fri 17 6/68 3 Jobs Sat 18 65/110 3 Jobs Sun…" at bounding box center [218, 209] width 437 height 312
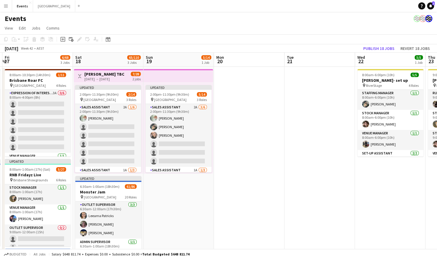
drag, startPoint x: 298, startPoint y: 135, endPoint x: 316, endPoint y: 133, distance: 18.3
click at [316, 133] on app-calendar-viewport "Wed 15 1/6 1 Job Thu 16 7/39 3 Jobs Fri 17 6/68 3 Jobs Sat 18 65/110 3 Jobs Sun…" at bounding box center [218, 209] width 437 height 312
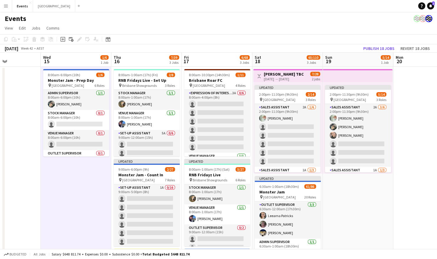
scroll to position [0, 147]
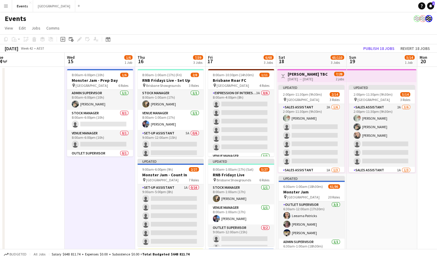
drag, startPoint x: 171, startPoint y: 201, endPoint x: 375, endPoint y: 186, distance: 204.1
click at [375, 186] on app-calendar-viewport "Sun 12 5/10 1 Job Mon 13 Tue 14 Wed 15 1/6 1 Job Thu 16 7/39 3 Jobs Fri 17 6/68…" at bounding box center [218, 209] width 437 height 312
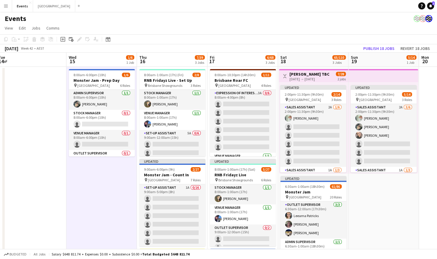
scroll to position [0, 149]
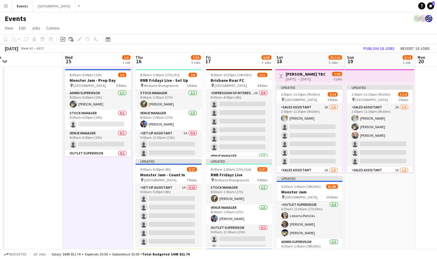
drag, startPoint x: 106, startPoint y: 216, endPoint x: 104, endPoint y: 212, distance: 4.1
click at [104, 212] on app-calendar-viewport "Sun 12 5/10 1 Job Mon 13 Tue 14 Wed 15 1/6 1 Job Thu 16 7/39 3 Jobs Fri 17 6/68…" at bounding box center [218, 209] width 437 height 312
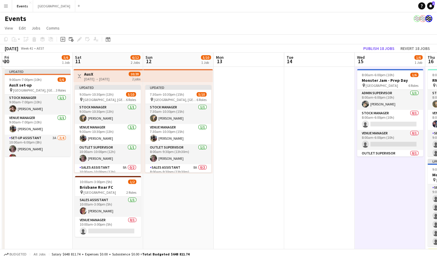
drag, startPoint x: 110, startPoint y: 207, endPoint x: 402, endPoint y: 194, distance: 292.3
click at [402, 194] on app-calendar-viewport "Wed 8 Thu 9 2/3 1 Job Fri 10 5/6 1 Job Sat 11 6/12 2 Jobs Sun 12 5/10 1 Job Mon…" at bounding box center [218, 209] width 437 height 312
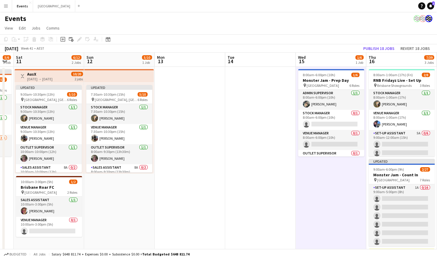
drag, startPoint x: 228, startPoint y: 200, endPoint x: 124, endPoint y: 204, distance: 104.2
click at [100, 203] on app-calendar-viewport "Tue 7 Wed 8 Thu 9 2/3 1 Job Fri 10 5/6 1 Job Sat 11 6/12 2 Jobs Sun 12 5/10 1 J…" at bounding box center [218, 209] width 437 height 312
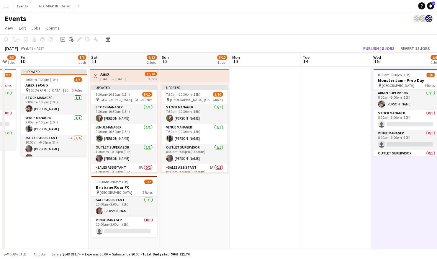
drag, startPoint x: 215, startPoint y: 195, endPoint x: 372, endPoint y: 161, distance: 161.2
click at [372, 161] on app-calendar-viewport "Wed 8 Thu 9 2/3 1 Job Fri 10 5/6 1 Job Sat 11 6/12 2 Jobs Sun 12 5/10 1 Job Mon…" at bounding box center [218, 209] width 437 height 312
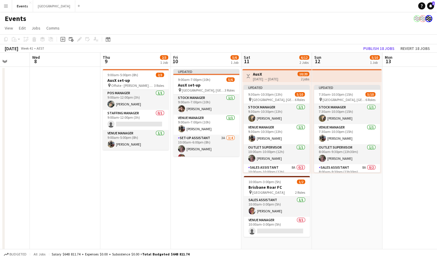
scroll to position [0, 181]
drag, startPoint x: 186, startPoint y: 204, endPoint x: 339, endPoint y: 198, distance: 152.9
click at [339, 198] on app-calendar-viewport "Sun 5 Mon 6 Tue 7 Wed 8 Thu 9 2/3 1 Job Fri 10 5/6 1 Job Sat 11 6/12 2 Jobs Sun…" at bounding box center [218, 209] width 437 height 312
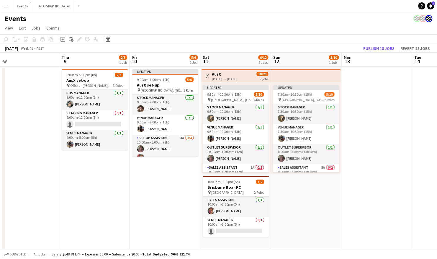
scroll to position [0, 223]
drag, startPoint x: 368, startPoint y: 202, endPoint x: 326, endPoint y: 203, distance: 41.6
click at [326, 203] on app-calendar-viewport "Sun 5 Mon 6 Tue 7 Wed 8 Thu 9 2/3 1 Job Fri 10 5/6 1 Job Sat 11 6/12 2 Jobs Sun…" at bounding box center [218, 209] width 437 height 312
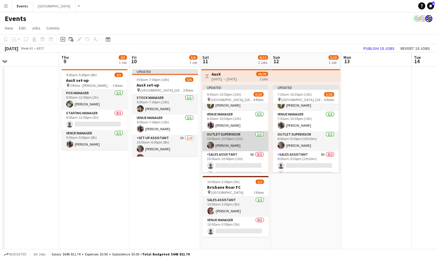
scroll to position [0, 0]
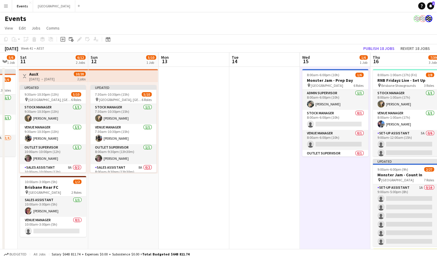
drag, startPoint x: 389, startPoint y: 214, endPoint x: 257, endPoint y: 172, distance: 138.7
click at [206, 178] on app-calendar-viewport "Tue 7 Wed 8 Thu 9 2/3 1 Job Fri 10 5/6 1 Job Sat 11 6/12 2 Jobs Sun 12 5/10 1 J…" at bounding box center [218, 209] width 437 height 312
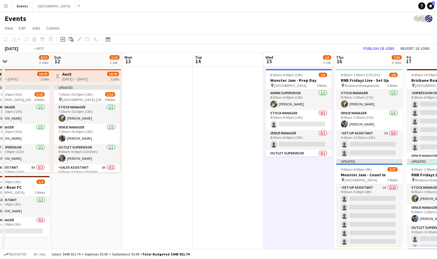
drag, startPoint x: 277, startPoint y: 171, endPoint x: 99, endPoint y: 182, distance: 178.6
click at [99, 182] on app-calendar-viewport "Thu 9 2/3 1 Job Fri 10 5/6 1 Job Sat 11 6/12 2 Jobs Sun 12 5/10 1 Job Mon 13 Tu…" at bounding box center [218, 209] width 437 height 312
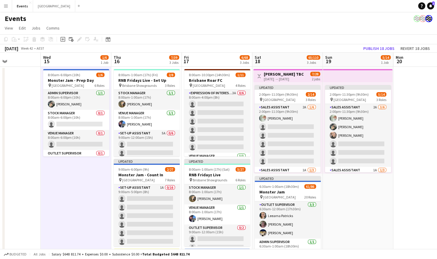
drag, startPoint x: 173, startPoint y: 184, endPoint x: 93, endPoint y: 192, distance: 81.2
click at [93, 192] on app-calendar-viewport "Sat 11 6/12 2 Jobs Sun 12 5/10 1 Job Mon 13 Tue 14 Wed 15 1/6 1 Job Thu 16 7/39…" at bounding box center [218, 209] width 437 height 312
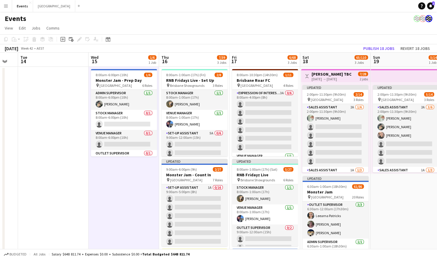
scroll to position [0, 193]
drag, startPoint x: 347, startPoint y: 185, endPoint x: 395, endPoint y: 184, distance: 48.4
click at [395, 184] on app-calendar-viewport "Sat 11 6/12 2 Jobs Sun 12 5/10 1 Job Mon 13 Tue 14 Wed 15 1/6 1 Job Thu 16 7/39…" at bounding box center [218, 209] width 437 height 312
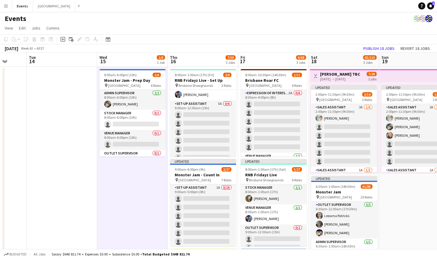
scroll to position [0, 256]
drag, startPoint x: 110, startPoint y: 188, endPoint x: 117, endPoint y: 191, distance: 8.2
click at [117, 191] on app-calendar-viewport "Fri 10 5/6 1 Job Sat 11 6/12 2 Jobs Sun 12 5/10 1 Job Mon 13 Tue 14 Wed 15 1/6 …" at bounding box center [218, 209] width 437 height 312
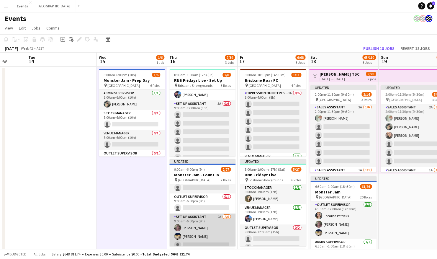
scroll to position [147, 0]
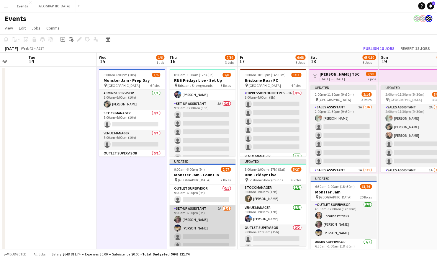
click at [199, 220] on app-card-role "Set-up Assistant 2A [DATE] 9:00am-6:00pm (9h) [PERSON_NAME] [PERSON_NAME] singl…" at bounding box center [202, 236] width 66 height 63
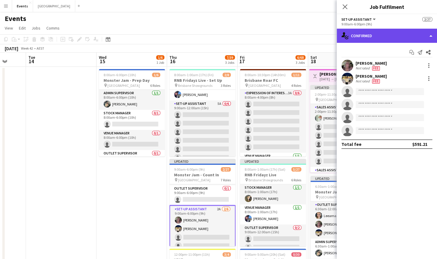
click at [356, 35] on div "single-neutral-actions-check-2 Confirmed" at bounding box center [387, 36] width 100 height 14
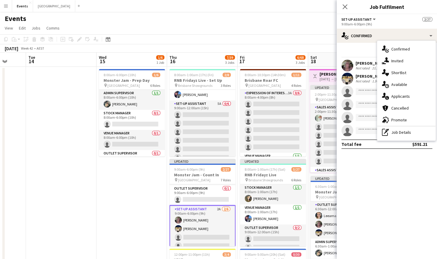
drag, startPoint x: 399, startPoint y: 97, endPoint x: 399, endPoint y: 93, distance: 4.5
click at [399, 97] on span "Applicants" at bounding box center [400, 96] width 19 height 5
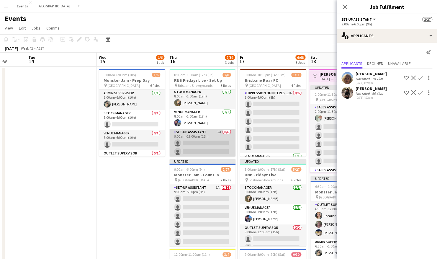
scroll to position [0, 0]
click at [197, 136] on app-card-role "Set-up Assistant 5A 0/6 9:00am-12:00am (15h) single-neutral-actions single-neut…" at bounding box center [202, 161] width 66 height 63
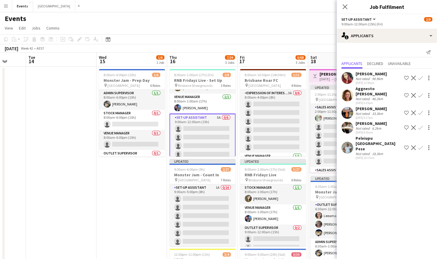
scroll to position [29, 0]
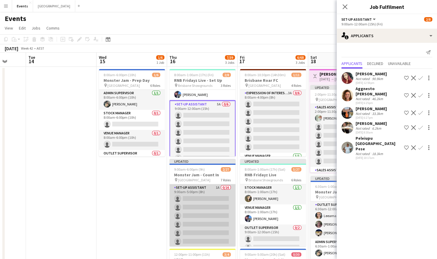
click at [182, 211] on app-card-role "Set-up Assistant 1A 0/16 9:00am-5:00pm (8h) single-neutral-actions single-neutr…" at bounding box center [202, 258] width 66 height 148
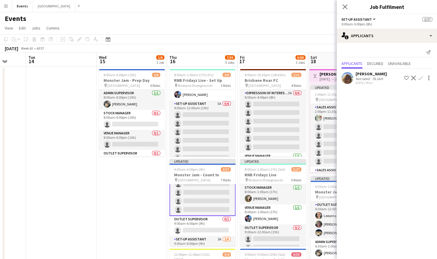
scroll to position [147, 0]
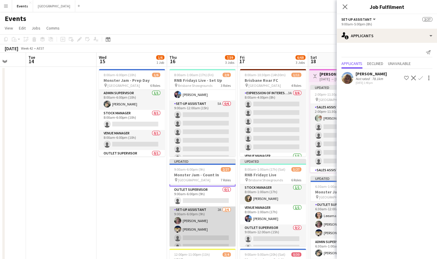
click at [209, 221] on app-card-role "Set-up Assistant 2A [DATE] 9:00am-6:00pm (9h) [PERSON_NAME] [PERSON_NAME] singl…" at bounding box center [202, 237] width 66 height 63
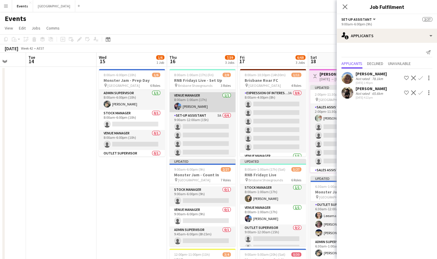
scroll to position [29, 0]
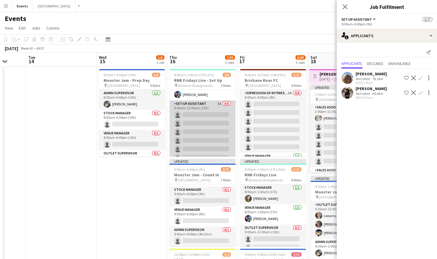
click at [207, 126] on app-card-role "Set-up Assistant 5A 0/6 9:00am-12:00am (15h) single-neutral-actions single-neut…" at bounding box center [202, 131] width 66 height 63
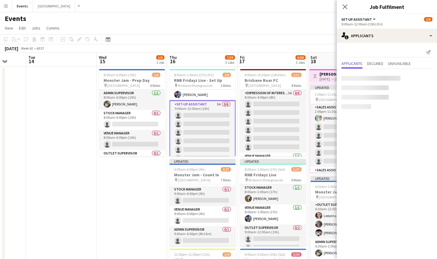
scroll to position [249, 0]
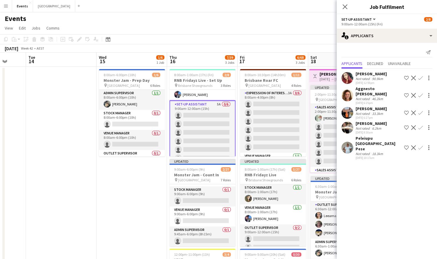
click at [421, 93] on app-icon "Confirm" at bounding box center [420, 95] width 5 height 5
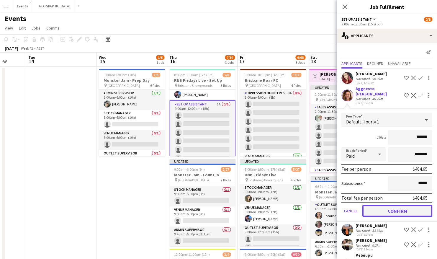
click at [401, 205] on button "Confirm" at bounding box center [397, 211] width 70 height 12
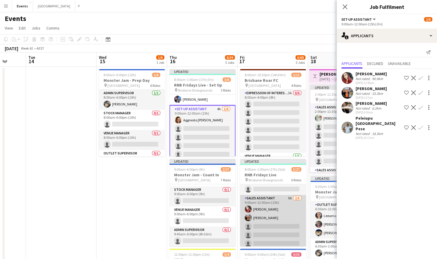
scroll to position [59, 0]
click at [260, 219] on app-card-role "Sales Assistant 9A [DATE] 9:00am-12:00am (15h) [PERSON_NAME] [PERSON_NAME] sing…" at bounding box center [273, 225] width 66 height 63
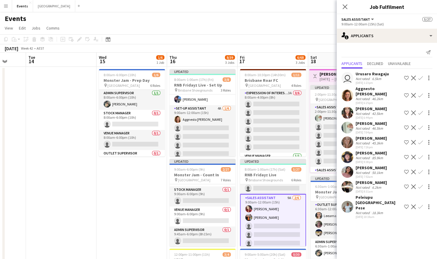
click at [421, 93] on app-icon "Confirm" at bounding box center [420, 95] width 5 height 5
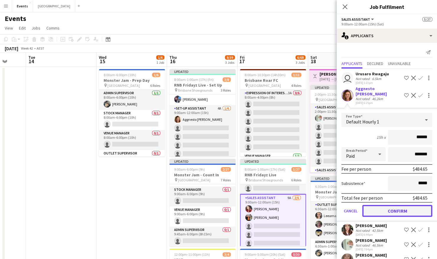
click at [406, 205] on button "Confirm" at bounding box center [397, 211] width 70 height 12
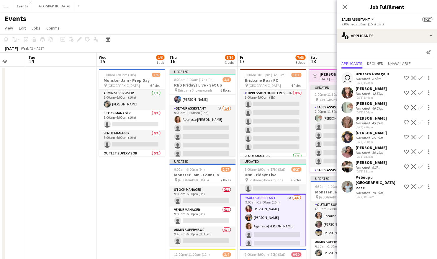
click at [422, 106] on app-icon "Confirm" at bounding box center [420, 107] width 5 height 5
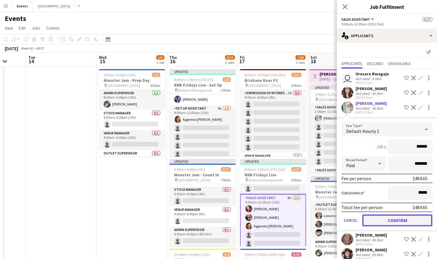
click at [404, 219] on button "Confirm" at bounding box center [397, 220] width 70 height 12
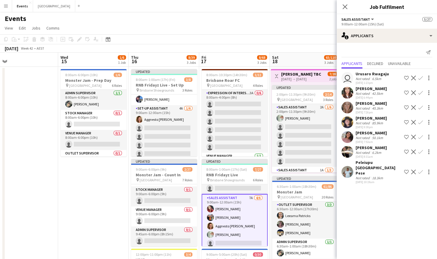
scroll to position [0, 154]
drag, startPoint x: 147, startPoint y: 193, endPoint x: 109, endPoint y: 193, distance: 38.9
click at [109, 193] on app-calendar-viewport "Sun 12 5/10 1 Job Mon 13 Tue 14 Wed 15 1/6 1 Job Thu 16 8/39 3 Jobs Fri 17 8/68…" at bounding box center [218, 209] width 437 height 312
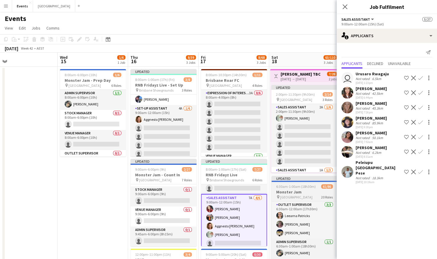
scroll to position [0, 0]
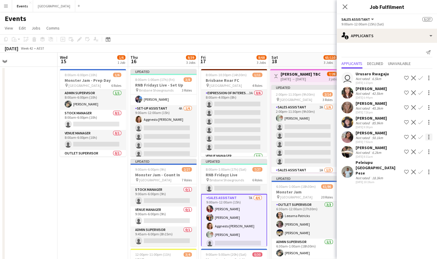
click at [421, 137] on app-icon "Confirm" at bounding box center [420, 137] width 5 height 5
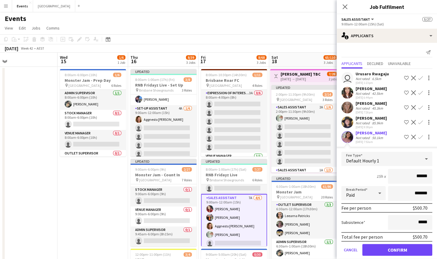
click at [108, 189] on app-date-cell "8:00am-6:00pm (10h) 1/6 Monster Jam - Prep Day pin Cbus Super Stadium 6 Roles A…" at bounding box center [93, 216] width 71 height 298
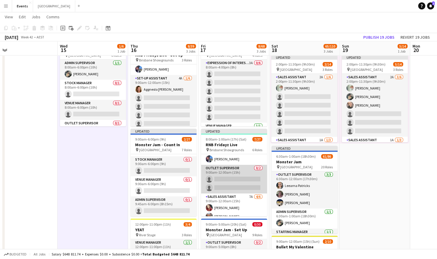
scroll to position [59, 0]
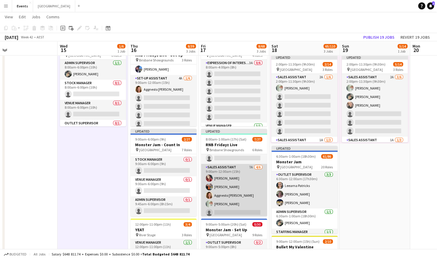
click at [230, 176] on app-card-role "Sales Assistant 7A [DATE] 9:00am-12:00am (15h) [PERSON_NAME] [PERSON_NAME] Aggn…" at bounding box center [234, 195] width 66 height 63
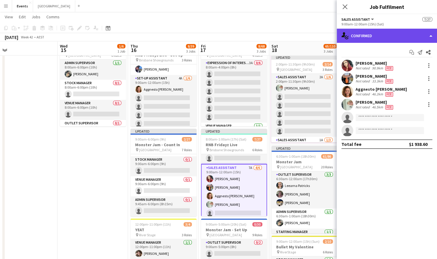
click at [379, 42] on div "single-neutral-actions-check-2 Confirmed" at bounding box center [387, 36] width 100 height 14
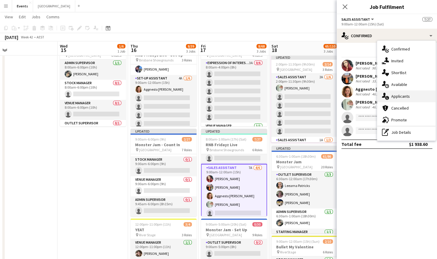
click at [428, 92] on div "single-neutral-actions-information Applicants" at bounding box center [406, 96] width 58 height 12
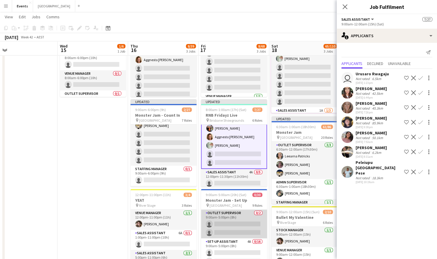
scroll to position [29, 0]
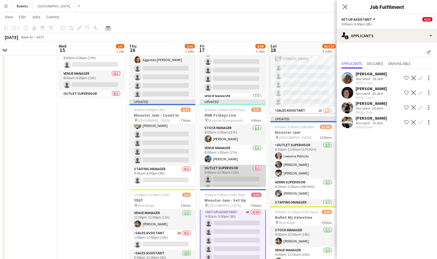
scroll to position [59, 0]
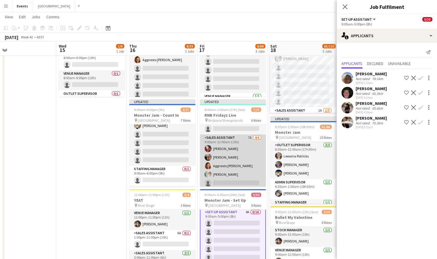
click at [228, 156] on app-card-role "Sales Assistant 7A [DATE] 9:00am-12:00am (15h) [PERSON_NAME] [PERSON_NAME] Aggn…" at bounding box center [233, 165] width 66 height 63
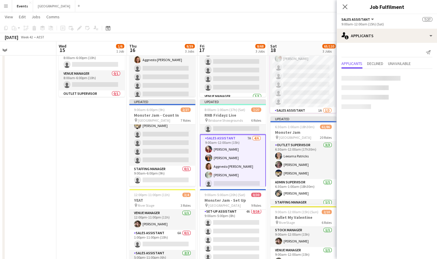
scroll to position [29, 0]
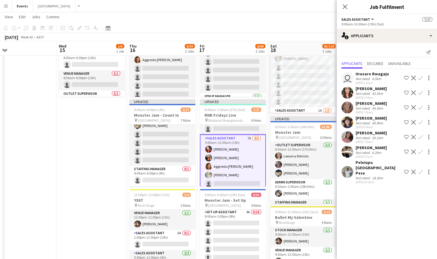
click at [421, 152] on app-icon "Confirm" at bounding box center [420, 151] width 5 height 5
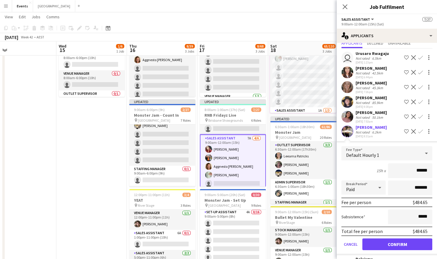
scroll to position [37, 0]
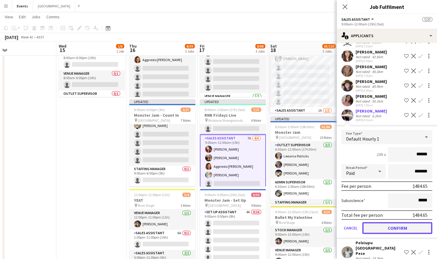
click at [392, 224] on button "Confirm" at bounding box center [397, 228] width 70 height 12
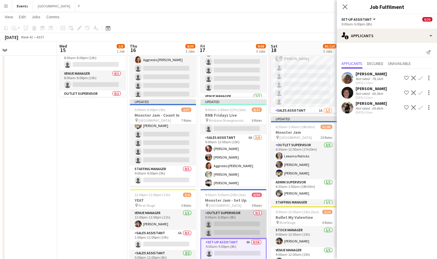
click at [224, 222] on app-card-role "Outlet Supervisor 0/2 9:00am-5:00pm (8h) single-neutral-actions single-neutral-…" at bounding box center [233, 223] width 66 height 29
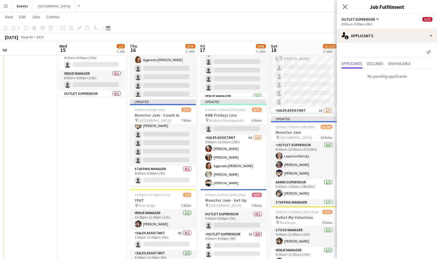
click at [224, 222] on app-card-role "Outlet Supervisor 0/1 9:00am-6:00pm (9h) single-neutral-actions" at bounding box center [233, 221] width 66 height 20
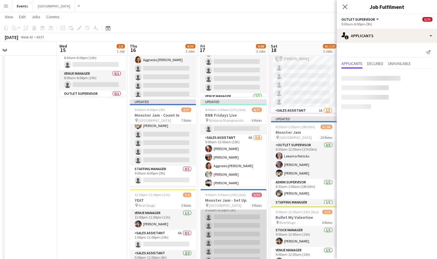
click at [225, 222] on app-card-role "Outlet Supervisor 1A 0/6 9:00am-6:00pm (9h) single-neutral-actions single-neutr…" at bounding box center [233, 233] width 66 height 63
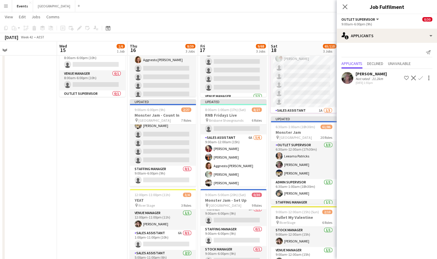
scroll to position [235, 0]
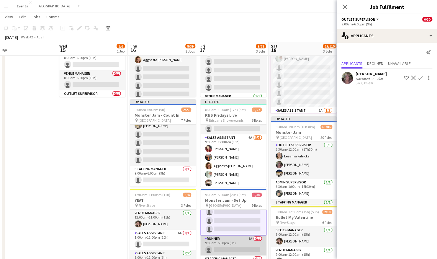
click at [217, 248] on app-card-role "Runner 1A 0/1 9:00am-6:00pm (9h) single-neutral-actions" at bounding box center [233, 245] width 66 height 20
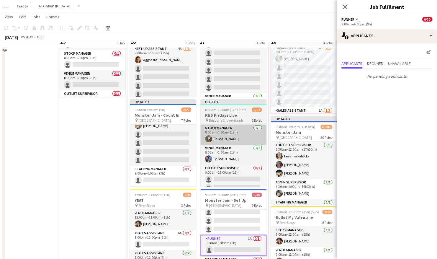
scroll to position [29, 0]
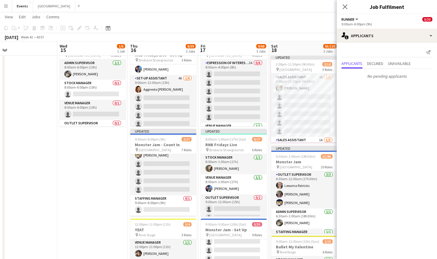
drag, startPoint x: 119, startPoint y: 179, endPoint x: 125, endPoint y: 180, distance: 5.6
click at [119, 180] on app-date-cell "8:00am-6:00pm (10h) 1/6 Monster Jam - Prep Day pin Cbus Super Stadium 6 Roles A…" at bounding box center [92, 186] width 71 height 298
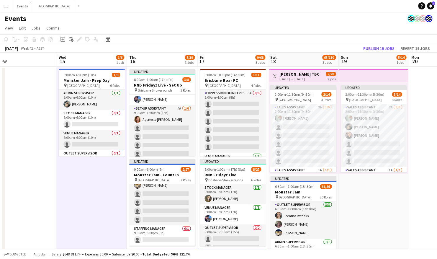
scroll to position [0, 160]
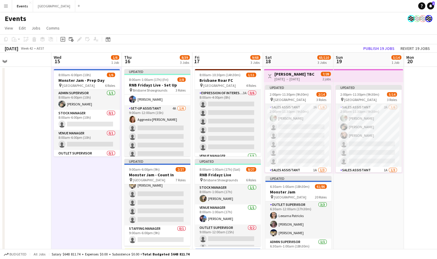
drag, startPoint x: 422, startPoint y: 175, endPoint x: 416, endPoint y: 175, distance: 5.6
click at [416, 175] on app-calendar-viewport "Sun 12 5/10 1 Job Mon 13 Tue 14 Wed 15 1/6 1 Job Thu 16 8/39 3 Jobs Fri 17 9/68…" at bounding box center [218, 209] width 437 height 312
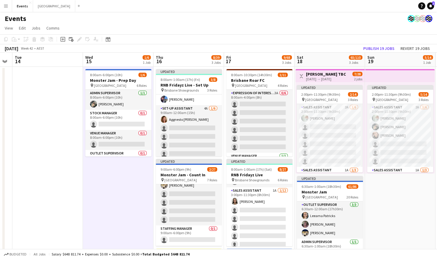
scroll to position [0, 128]
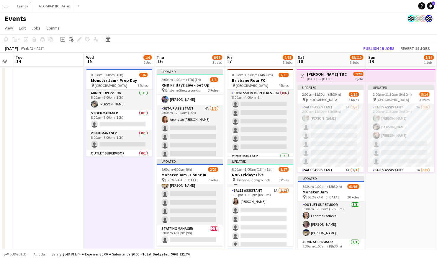
drag, startPoint x: 349, startPoint y: 179, endPoint x: 381, endPoint y: 198, distance: 36.4
click at [381, 198] on app-calendar-viewport "Sun 12 5/10 1 Job Mon 13 Tue 14 Wed 15 1/6 1 Job Thu 16 8/39 3 Jobs Fri 17 9/68…" at bounding box center [218, 209] width 437 height 312
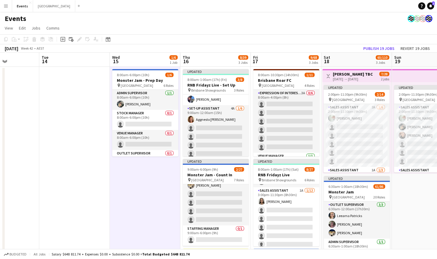
drag, startPoint x: 100, startPoint y: 188, endPoint x: 125, endPoint y: 187, distance: 25.7
click at [125, 187] on app-calendar-viewport "Sat 11 6/12 2 Jobs Sun 12 5/10 1 Job Mon 13 Tue 14 Wed 15 1/6 1 Job Thu 16 8/39…" at bounding box center [218, 209] width 437 height 312
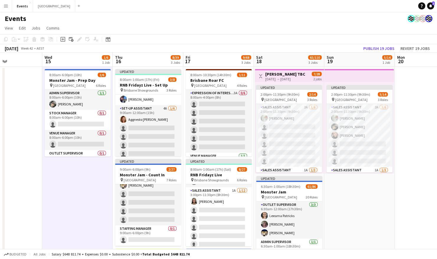
drag, startPoint x: 429, startPoint y: 204, endPoint x: 298, endPoint y: 173, distance: 134.5
click at [337, 201] on app-calendar-viewport "Sat 11 6/12 2 Jobs Sun 12 5/10 1 Job Mon 13 Tue 14 Wed 15 1/6 1 Job Thu 16 8/39…" at bounding box center [218, 209] width 437 height 312
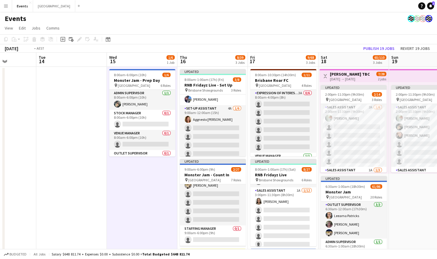
drag, startPoint x: 53, startPoint y: 196, endPoint x: 252, endPoint y: 198, distance: 199.4
click at [252, 198] on app-calendar-viewport "Sat 11 6/12 2 Jobs Sun 12 5/10 1 Job Mon 13 Tue 14 Wed 15 1/6 1 Job Thu 16 8/39…" at bounding box center [218, 209] width 437 height 312
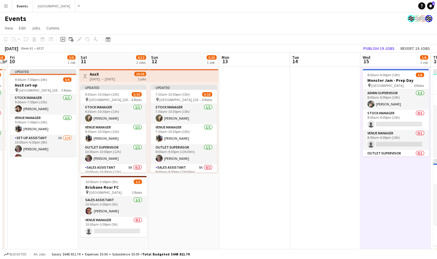
drag, startPoint x: 140, startPoint y: 194, endPoint x: 283, endPoint y: 194, distance: 142.8
click at [283, 194] on app-calendar-viewport "Wed 8 Thu 9 2/3 1 Job Fri 10 5/6 1 Job Sat 11 6/12 2 Jobs Sun 12 5/10 1 Job Mon…" at bounding box center [218, 209] width 437 height 312
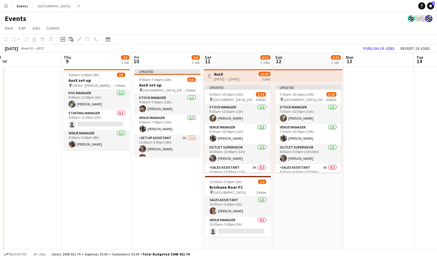
drag, startPoint x: 198, startPoint y: 202, endPoint x: 276, endPoint y: 201, distance: 77.6
click at [276, 201] on app-calendar-viewport "Mon 6 Tue 7 Wed 8 Thu 9 2/3 1 Job Fri 10 5/6 1 Job Sat 11 6/12 2 Jobs Sun 12 5/…" at bounding box center [218, 209] width 437 height 312
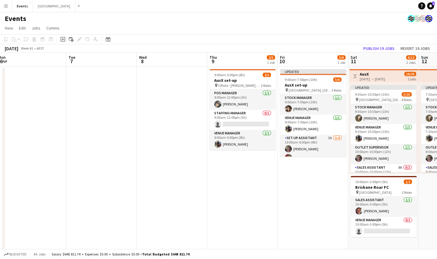
drag, startPoint x: 130, startPoint y: 202, endPoint x: 213, endPoint y: 202, distance: 82.6
click at [213, 202] on app-calendar-viewport "Sat 4 2/2 1 Job Sun 5 Mon 6 Tue 7 Wed 8 Thu 9 2/3 1 Job Fri 10 5/6 1 Job Sat 11…" at bounding box center [218, 209] width 437 height 312
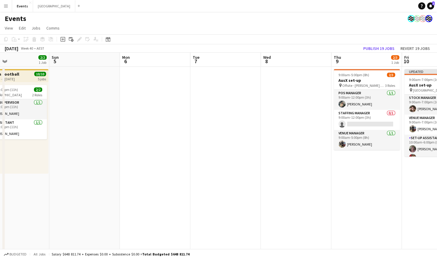
drag, startPoint x: 304, startPoint y: 204, endPoint x: 288, endPoint y: 206, distance: 15.5
click at [304, 205] on app-calendar-viewport "Thu 2 2/2 1 Job Fri 3 2/2 1 Job Sat 4 2/2 1 Job Sun 5 Mon 6 Tue 7 Wed 8 Thu 9 2…" at bounding box center [218, 209] width 437 height 312
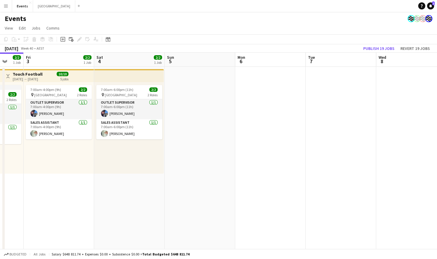
drag, startPoint x: 242, startPoint y: 203, endPoint x: 440, endPoint y: 196, distance: 198.0
click at [437, 196] on html "Menu Boards Boards Boards All jobs Status Workforce Workforce My Workforce Recr…" at bounding box center [218, 187] width 437 height 375
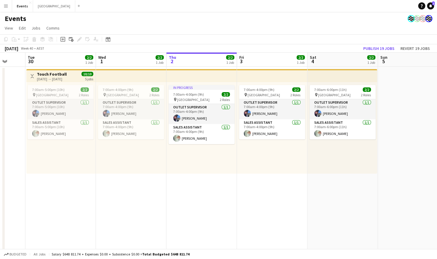
drag, startPoint x: 232, startPoint y: 196, endPoint x: 306, endPoint y: 196, distance: 73.7
click at [306, 196] on app-calendar-viewport "Sat 27 Sun 28 Mon 29 Tue 30 2/2 1 Job Wed 1 2/2 1 Job Thu 2 2/2 1 Job Fri 3 2/2…" at bounding box center [218, 209] width 437 height 312
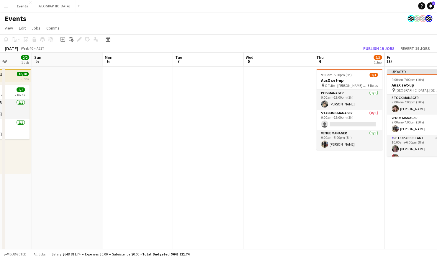
drag, startPoint x: 415, startPoint y: 155, endPoint x: 68, endPoint y: 188, distance: 348.8
click at [68, 188] on app-calendar-viewport "Wed 1 2/2 1 Job Thu 2 2/2 1 Job Fri 3 2/2 1 Job Sat 4 2/2 1 Job Sun 5 Mon 6 Tue…" at bounding box center [218, 209] width 437 height 312
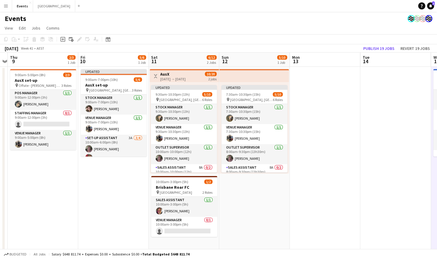
scroll to position [0, 177]
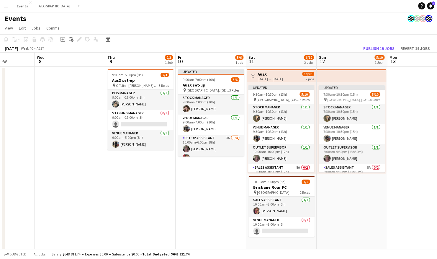
drag, startPoint x: 362, startPoint y: 185, endPoint x: 152, endPoint y: 197, distance: 210.1
click at [153, 197] on app-calendar-viewport "Sun 5 Mon 6 Tue 7 Wed 8 Thu 9 2/3 1 Job Fri 10 5/6 1 Job Sat 11 6/12 2 Jobs Sun…" at bounding box center [218, 209] width 437 height 312
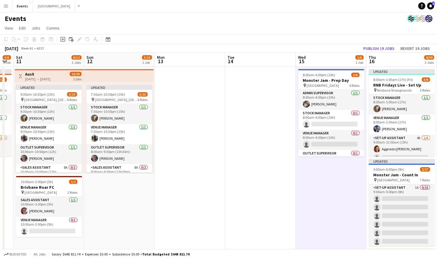
drag, startPoint x: 363, startPoint y: 194, endPoint x: 230, endPoint y: 218, distance: 135.4
click at [230, 218] on app-calendar-viewport "Tue 7 Wed 8 Thu 9 2/3 1 Job Fri 10 5/6 1 Job Sat 11 6/12 2 Jobs Sun 12 5/10 1 J…" at bounding box center [218, 209] width 437 height 312
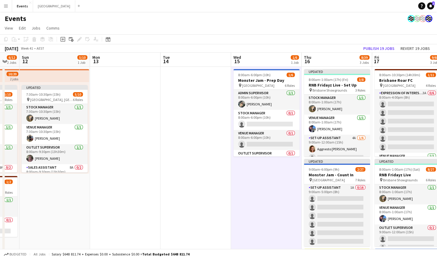
drag, startPoint x: 360, startPoint y: 190, endPoint x: 196, endPoint y: 219, distance: 165.8
click at [196, 219] on app-calendar-viewport "Thu 9 2/3 1 Job Fri 10 5/6 1 Job Sat 11 6/12 2 Jobs Sun 12 5/10 1 Job Mon 13 Tu…" at bounding box center [218, 209] width 437 height 312
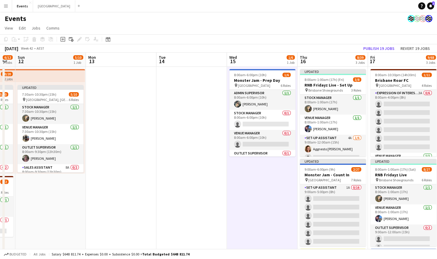
scroll to position [0, 206]
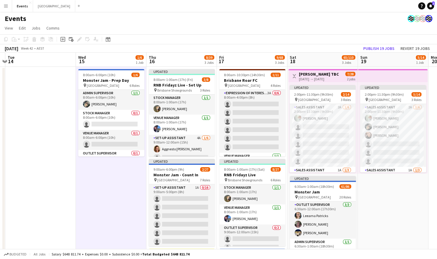
drag, startPoint x: 272, startPoint y: 198, endPoint x: 117, endPoint y: 191, distance: 155.3
click at [117, 191] on app-calendar-viewport "Sat 11 6/12 2 Jobs Sun 12 5/10 1 Job Mon 13 Tue 14 Wed 15 1/6 1 Job Thu 16 8/39…" at bounding box center [218, 209] width 437 height 312
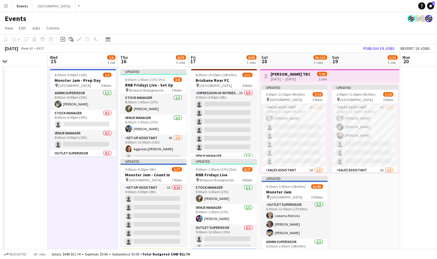
scroll to position [0, 234]
drag, startPoint x: 407, startPoint y: 199, endPoint x: 379, endPoint y: 195, distance: 28.3
click at [379, 195] on app-calendar-viewport "Sat 11 6/12 2 Jobs Sun 12 5/10 1 Job Mon 13 Tue 14 Wed 15 1/6 1 Job Thu 16 8/39…" at bounding box center [218, 209] width 437 height 312
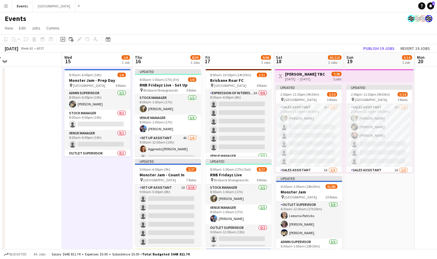
scroll to position [0, 219]
drag, startPoint x: 101, startPoint y: 198, endPoint x: 117, endPoint y: 194, distance: 16.3
click at [117, 194] on app-calendar-viewport "Sat 11 6/12 2 Jobs Sun 12 5/10 1 Job Mon 13 Tue 14 Wed 15 1/6 1 Job Thu 16 8/39…" at bounding box center [218, 209] width 437 height 312
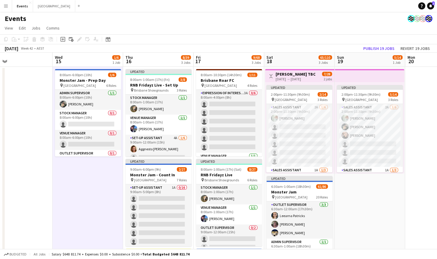
drag, startPoint x: 366, startPoint y: 202, endPoint x: 356, endPoint y: 204, distance: 9.8
click at [358, 202] on app-calendar-viewport "Sat 11 6/12 2 Jobs Sun 12 5/10 1 Job Mon 13 Tue 14 Wed 15 1/6 1 Job Thu 16 8/39…" at bounding box center [218, 209] width 437 height 312
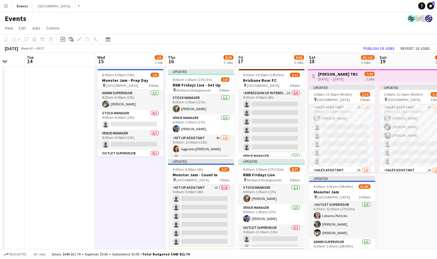
scroll to position [0, 187]
drag, startPoint x: 55, startPoint y: 179, endPoint x: 99, endPoint y: 179, distance: 44.0
click at [99, 179] on app-calendar-viewport "Sat 11 6/12 2 Jobs Sun 12 5/10 1 Job Mon 13 Tue 14 Wed 15 1/6 1 Job Thu 16 8/39…" at bounding box center [218, 209] width 437 height 312
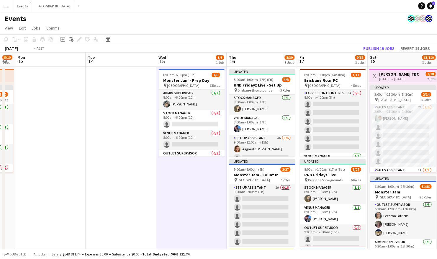
drag, startPoint x: 110, startPoint y: 205, endPoint x: 165, endPoint y: 205, distance: 55.5
click at [165, 205] on app-calendar-viewport "Sat 11 6/12 2 Jobs Sun 12 5/10 1 Job Mon 13 Tue 14 Wed 15 1/6 1 Job Thu 16 8/39…" at bounding box center [218, 209] width 437 height 312
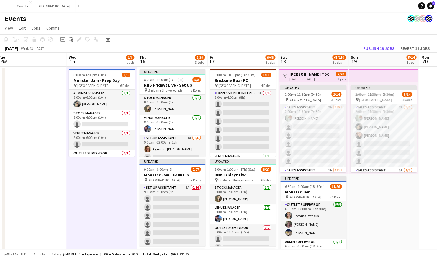
drag, startPoint x: 276, startPoint y: 204, endPoint x: 208, endPoint y: 204, distance: 68.1
click at [208, 204] on app-calendar-viewport "Sat 11 6/12 2 Jobs Sun 12 5/10 1 Job Mon 13 Tue 14 Wed 15 1/6 1 Job Thu 16 8/39…" at bounding box center [218, 209] width 437 height 312
click at [242, 194] on app-card-role "Stock Manager [DATE] 8:00am-1:00am (17h) [PERSON_NAME]" at bounding box center [243, 194] width 66 height 20
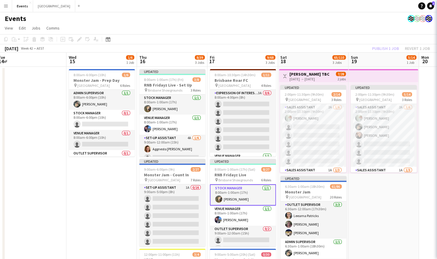
scroll to position [0, 215]
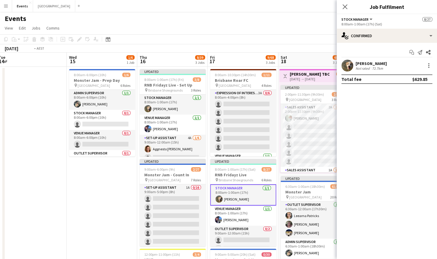
drag, startPoint x: 161, startPoint y: 196, endPoint x: 134, endPoint y: 193, distance: 27.3
click at [218, 195] on app-calendar-viewport "Sat 11 6/12 2 Jobs Sun 12 5/10 1 Job Mon 13 Tue 14 Wed 15 1/6 1 Job Thu 16 8/39…" at bounding box center [218, 209] width 437 height 312
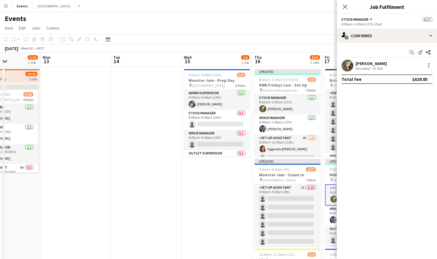
drag, startPoint x: 163, startPoint y: 194, endPoint x: 170, endPoint y: 194, distance: 7.4
click at [208, 195] on app-calendar-viewport "Fri 10 5/6 1 Job Sat 11 6/12 2 Jobs Sun 12 5/10 1 Job Mon 13 Tue 14 Wed 15 1/6 …" at bounding box center [218, 209] width 437 height 312
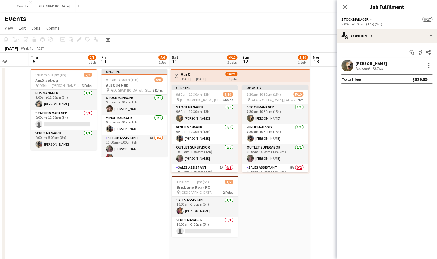
scroll to position [0, 176]
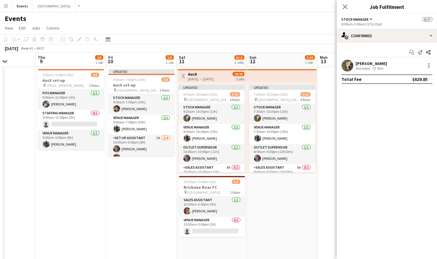
drag, startPoint x: 246, startPoint y: 196, endPoint x: 273, endPoint y: 194, distance: 27.2
click at [279, 196] on app-calendar-viewport "Mon 6 Tue 7 Wed 8 Thu 9 2/3 1 Job Fri 10 5/6 1 Job Sat 11 6/12 2 Jobs Sun 12 5/…" at bounding box center [218, 209] width 437 height 312
click at [261, 199] on app-date-cell "Updated 7:30am-10:30pm (15h) 5/10 pin [GEOGRAPHIC_DATA], Redcliffe 6 Roles Stoc…" at bounding box center [282, 216] width 71 height 298
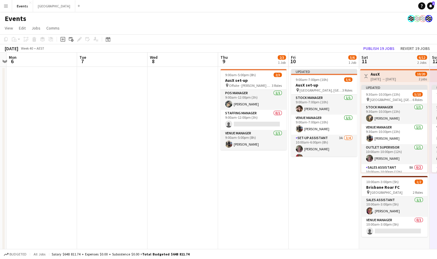
drag, startPoint x: 116, startPoint y: 199, endPoint x: 298, endPoint y: 198, distance: 182.6
click at [298, 198] on app-calendar-viewport "Sat 4 2/2 1 Job Sun 5 Mon 6 Tue 7 Wed 8 Thu 9 2/3 1 Job Fri 10 5/6 1 Job Sat 11…" at bounding box center [218, 209] width 437 height 312
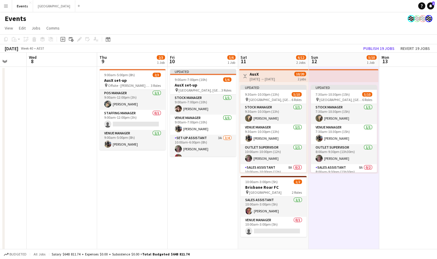
drag, startPoint x: 283, startPoint y: 198, endPoint x: 108, endPoint y: 199, distance: 175.2
click at [108, 199] on app-calendar-viewport "Sat 4 2/2 1 Job Sun 5 Mon 6 Tue 7 Wed 8 Thu 9 2/3 1 Job Fri 10 5/6 1 Job Sat 11…" at bounding box center [218, 209] width 437 height 312
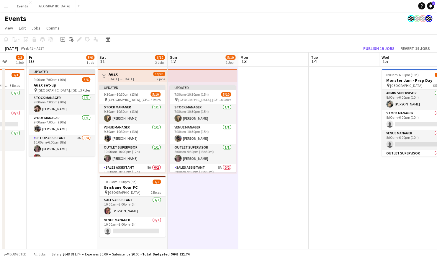
scroll to position [0, 183]
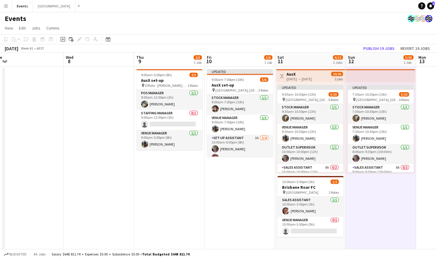
drag, startPoint x: 81, startPoint y: 197, endPoint x: 188, endPoint y: 175, distance: 109.1
click at [187, 175] on app-calendar-viewport "Sun 5 Mon 6 Tue 7 Wed 8 Thu 9 2/3 1 Job Fri 10 5/6 1 Job Sat 11 6/12 2 Jobs Sun…" at bounding box center [218, 209] width 437 height 312
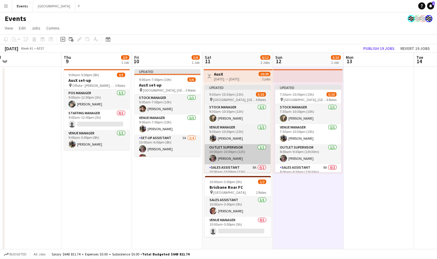
drag, startPoint x: 253, startPoint y: 173, endPoint x: 234, endPoint y: 147, distance: 31.6
click at [168, 173] on app-calendar-viewport "Sun 5 Mon 6 Tue 7 Wed 8 Thu 9 2/3 1 Job Fri 10 5/6 1 Job Sat 11 6/12 2 Jobs Sun…" at bounding box center [218, 209] width 437 height 312
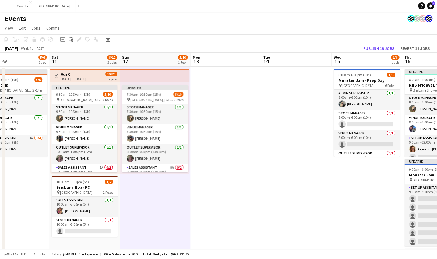
drag, startPoint x: 389, startPoint y: 124, endPoint x: 129, endPoint y: 148, distance: 260.4
click at [111, 153] on app-calendar-viewport "Tue 7 Wed 8 Thu 9 2/3 1 Job Fri 10 5/6 1 Job Sat 11 6/12 2 Jobs Sun 12 5/10 1 J…" at bounding box center [218, 209] width 437 height 312
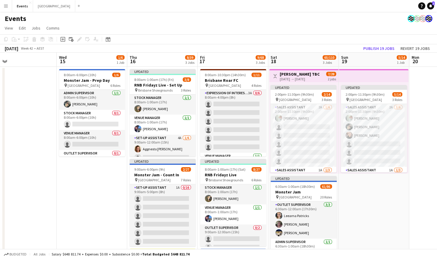
drag, startPoint x: 264, startPoint y: 195, endPoint x: 137, endPoint y: 192, distance: 127.8
click at [126, 196] on app-calendar-viewport "Sat 11 6/12 2 Jobs Sun 12 5/10 1 Job Mon 13 Tue 14 Wed 15 1/6 1 Job Thu 16 8/39…" at bounding box center [218, 209] width 437 height 312
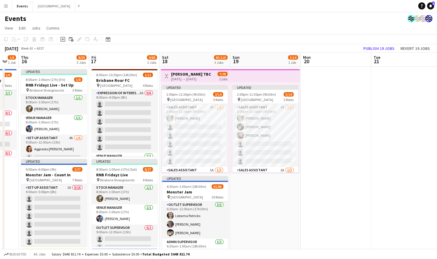
scroll to position [0, 198]
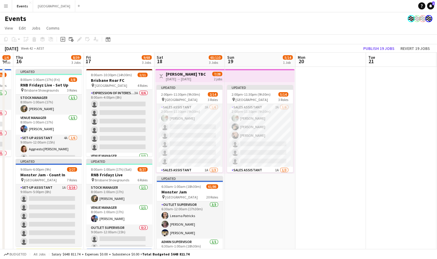
drag, startPoint x: 371, startPoint y: 191, endPoint x: 258, endPoint y: 188, distance: 113.3
click at [258, 188] on app-calendar-viewport "Mon 13 Tue 14 Wed 15 1/6 1 Job Thu 16 8/39 3 Jobs Fri 17 9/68 3 Jobs Sat 18 65/…" at bounding box center [218, 209] width 437 height 312
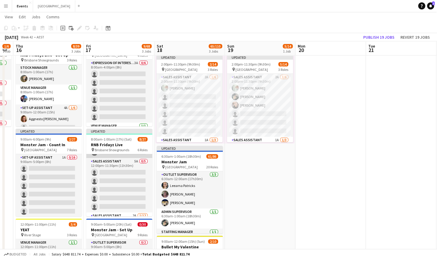
scroll to position [118, 0]
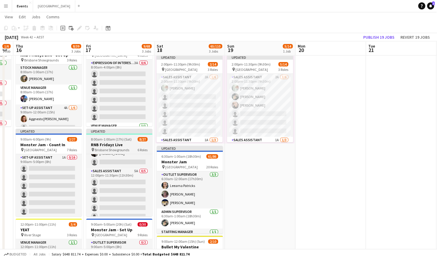
click at [114, 145] on h3 "RNB Fridayz Live" at bounding box center [119, 144] width 66 height 5
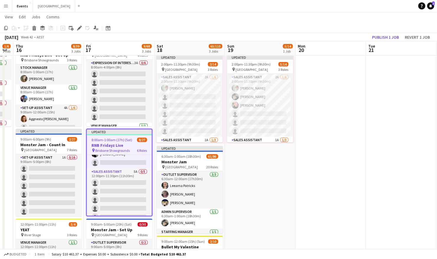
scroll to position [0, 199]
click at [81, 28] on icon "Edit" at bounding box center [79, 28] width 5 height 5
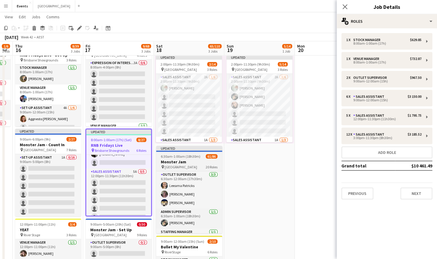
click at [270, 157] on app-date-cell "Updated 2:00pm-11:30pm (9h30m) 5/14 pin Brisbane Entertainment Centre 3 Roles S…" at bounding box center [259, 186] width 71 height 298
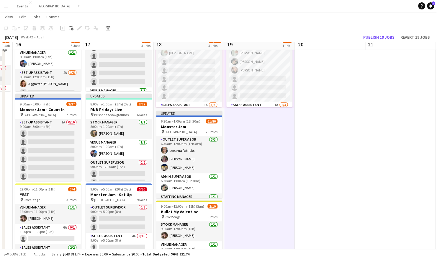
scroll to position [59, 0]
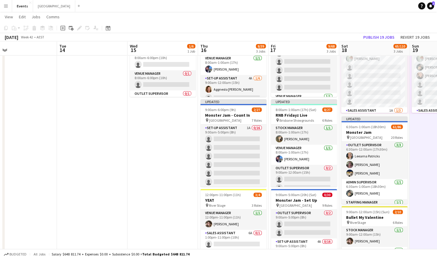
drag, startPoint x: 353, startPoint y: 149, endPoint x: 445, endPoint y: 149, distance: 92.6
click at [437, 149] on html "Menu Boards Boards Boards All jobs Status Workforce Workforce My Workforce Recr…" at bounding box center [218, 128] width 437 height 374
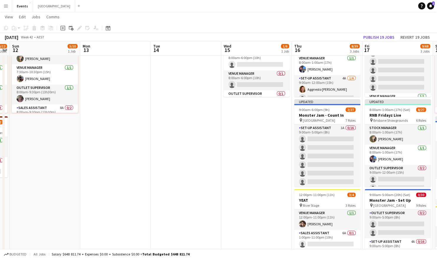
drag, startPoint x: 158, startPoint y: 149, endPoint x: 373, endPoint y: 149, distance: 215.3
click at [373, 149] on app-calendar-viewport "Sat 11 6/12 2 Jobs Sun 12 5/10 1 Job Mon 13 Tue 14 Wed 15 1/6 1 Job Thu 16 8/39…" at bounding box center [218, 134] width 437 height 341
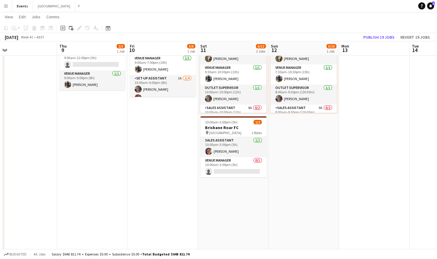
scroll to position [0, 153]
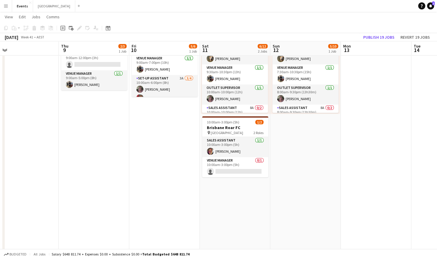
drag, startPoint x: 209, startPoint y: 150, endPoint x: 329, endPoint y: 150, distance: 119.2
click at [329, 150] on app-calendar-viewport "Mon 6 Tue 7 Wed 8 Thu 9 2/3 1 Job Fri 10 5/6 1 Job Sat 11 6/12 2 Jobs Sun 12 5/…" at bounding box center [218, 134] width 437 height 341
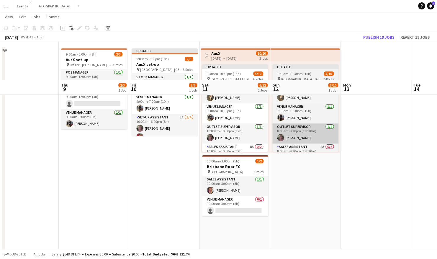
scroll to position [0, 0]
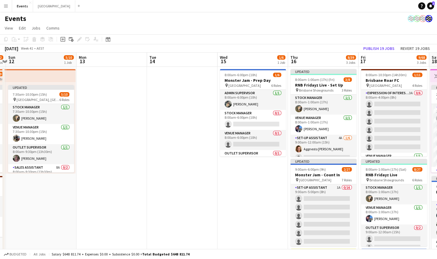
drag, startPoint x: 386, startPoint y: 132, endPoint x: 230, endPoint y: 162, distance: 159.7
click at [230, 162] on app-calendar-viewport "Wed 8 Thu 9 2/3 1 Job Fri 10 5/6 1 Job Sat 11 6/12 2 Jobs Sun 12 5/10 1 Job Mon…" at bounding box center [218, 209] width 437 height 312
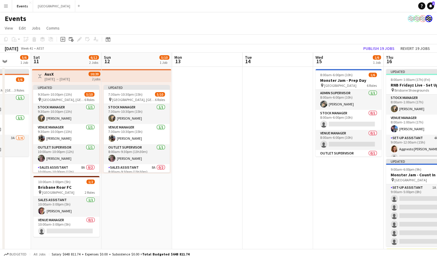
scroll to position [0, 257]
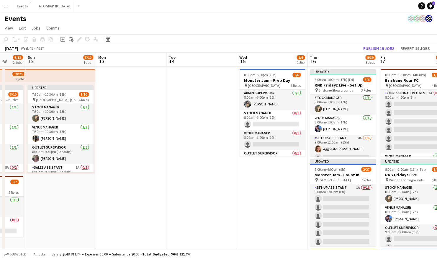
drag, startPoint x: 344, startPoint y: 216, endPoint x: 268, endPoint y: 210, distance: 76.3
click at [268, 210] on app-calendar-viewport "Wed 8 Thu 9 2/3 1 Job Fri 10 5/6 1 Job Sat 11 6/12 2 Jobs Sun 12 5/10 1 Job Mon…" at bounding box center [218, 209] width 437 height 312
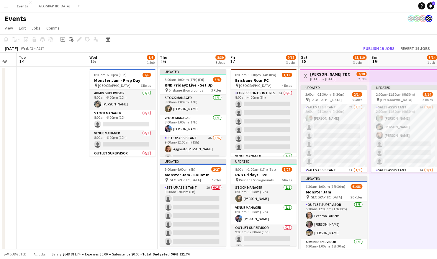
scroll to position [0, 126]
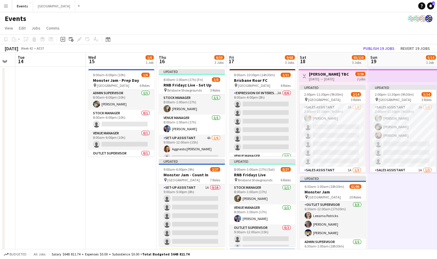
drag, startPoint x: 388, startPoint y: 186, endPoint x: 237, endPoint y: 182, distance: 151.1
click at [237, 182] on app-calendar-viewport "Sun 12 5/10 1 Job Mon 13 Tue 14 Wed 15 1/6 1 Job Thu 16 8/39 3 Jobs Fri 17 9/68…" at bounding box center [218, 209] width 437 height 312
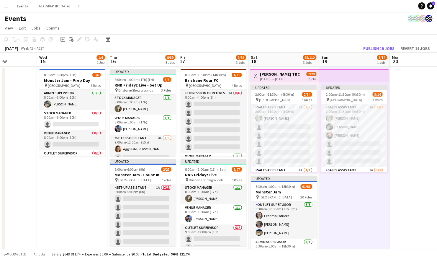
scroll to position [0, 176]
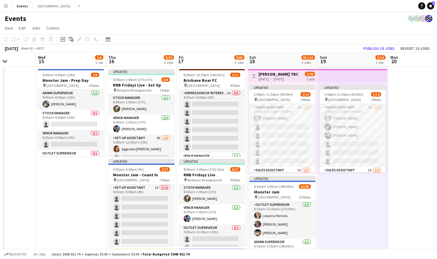
drag, startPoint x: 127, startPoint y: 175, endPoint x: 77, endPoint y: 182, distance: 51.0
click at [77, 182] on app-calendar-viewport "Sun 12 5/10 1 Job Mon 13 Tue 14 Wed 15 1/6 1 Job Thu 16 8/39 3 Jobs Fri 17 9/68…" at bounding box center [218, 209] width 437 height 312
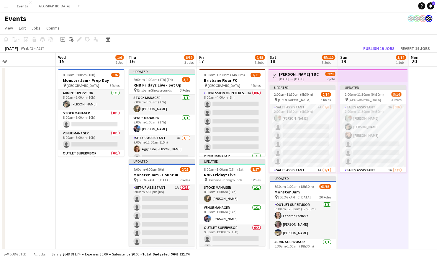
scroll to position [0, 155]
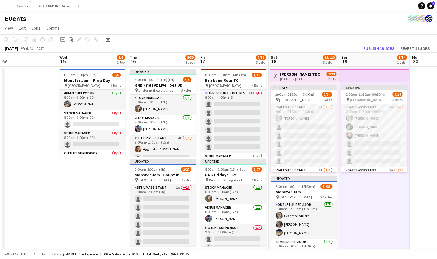
drag, startPoint x: 345, startPoint y: 199, endPoint x: 366, endPoint y: 196, distance: 21.8
click at [366, 196] on app-calendar-viewport "Sun 12 5/10 1 Job Mon 13 Tue 14 Wed 15 1/6 1 Job Thu 16 8/39 3 Jobs Fri 17 9/68…" at bounding box center [218, 209] width 437 height 312
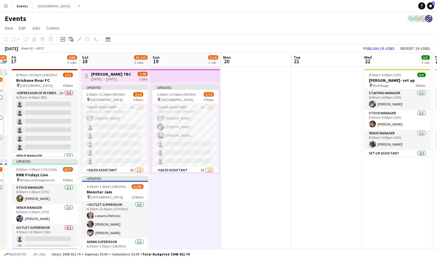
drag, startPoint x: 428, startPoint y: 126, endPoint x: 226, endPoint y: 102, distance: 203.7
click at [236, 109] on app-calendar-viewport "Tue 14 Wed 15 1/6 1 Job Thu 16 8/39 3 Jobs Fri 17 9/68 3 Jobs Sat 18 65/110 3 J…" at bounding box center [218, 209] width 437 height 312
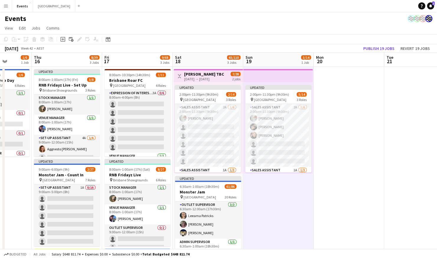
drag, startPoint x: 207, startPoint y: 197, endPoint x: 377, endPoint y: 169, distance: 172.0
click at [376, 171] on app-calendar-viewport "Mon 13 Tue 14 Wed 15 1/6 1 Job Thu 16 8/39 3 Jobs Fri 17 9/68 3 Jobs Sat 18 65/…" at bounding box center [218, 209] width 437 height 312
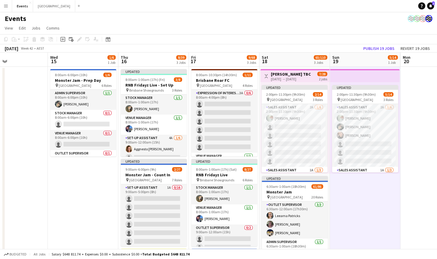
scroll to position [0, 159]
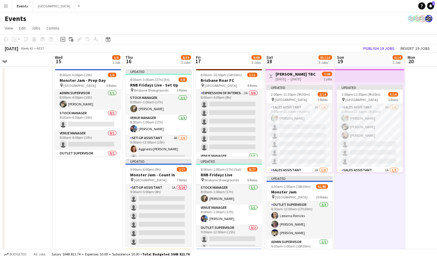
drag, startPoint x: 334, startPoint y: 194, endPoint x: 348, endPoint y: 188, distance: 15.2
click at [347, 192] on app-calendar-viewport "Sun 12 5/10 1 Job Mon 13 Tue 14 Wed 15 1/6 1 Job Thu 16 8/39 3 Jobs Fri 17 9/68…" at bounding box center [218, 209] width 437 height 312
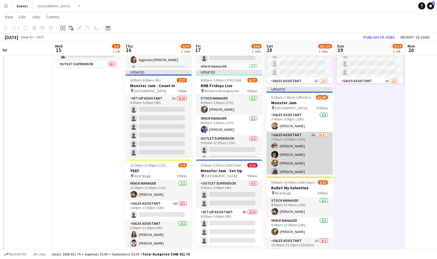
scroll to position [147, 0]
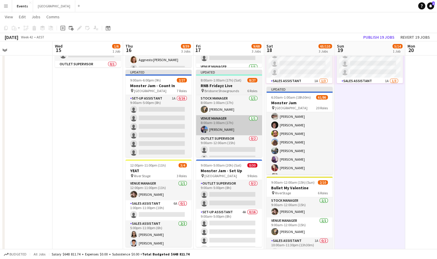
click at [287, 160] on app-card-role "Sales Assistant 2A 28/32 7:00am-10:00pm (15h) [PERSON_NAME] [PERSON_NAME] [PERS…" at bounding box center [299, 244] width 66 height 285
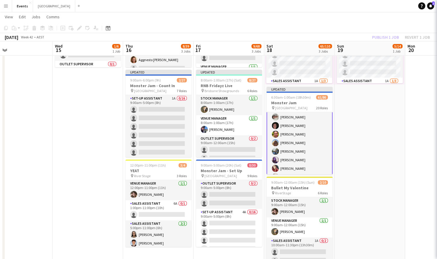
scroll to position [148, 0]
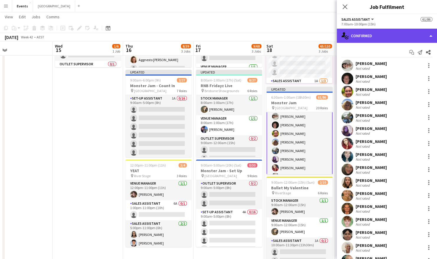
click at [380, 33] on div "single-neutral-actions-check-2 Confirmed" at bounding box center [387, 36] width 100 height 14
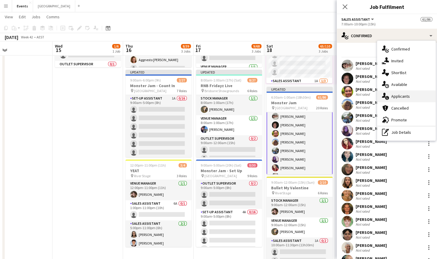
click at [399, 98] on span "Applicants" at bounding box center [400, 96] width 19 height 5
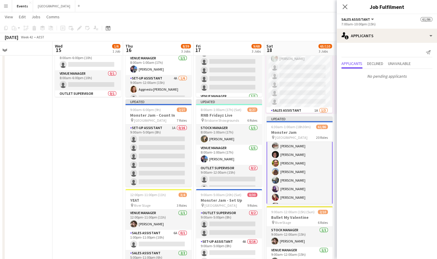
scroll to position [0, 179]
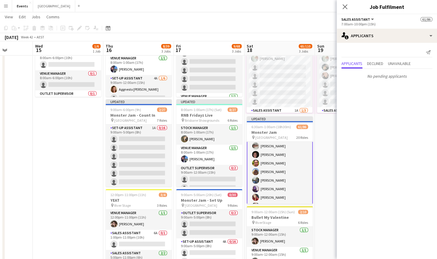
drag, startPoint x: 106, startPoint y: 154, endPoint x: 87, endPoint y: 154, distance: 18.3
click at [87, 154] on app-calendar-viewport "Sun 12 5/10 1 Job Mon 13 Tue 14 Wed 15 1/6 1 Job Thu 16 8/39 3 Jobs Fri 17 9/68…" at bounding box center [218, 134] width 437 height 341
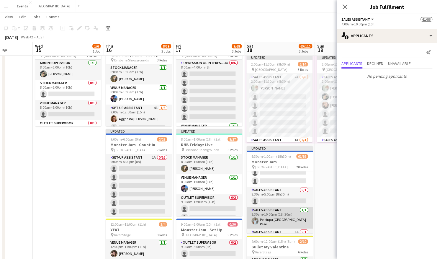
scroll to position [650, 0]
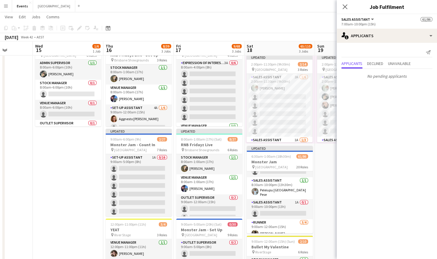
drag, startPoint x: 285, startPoint y: 206, endPoint x: 312, endPoint y: 192, distance: 30.6
click at [284, 206] on app-card-role "Sales Assistant 1A 0/1 9:00am-10:00pm (13h) single-neutral-actions" at bounding box center [280, 209] width 66 height 20
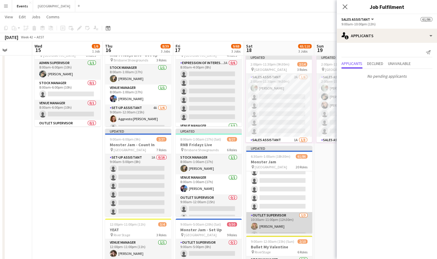
scroll to position [884, 0]
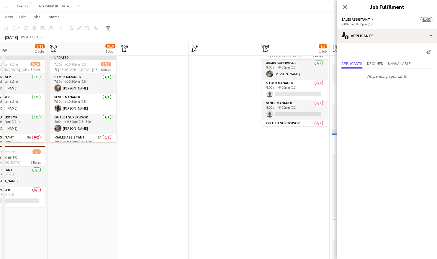
drag, startPoint x: 104, startPoint y: 180, endPoint x: 187, endPoint y: 185, distance: 83.7
click at [313, 177] on app-calendar-viewport "Thu 9 2/3 1 Job Fri 10 5/6 1 Job Sat 11 6/12 2 Jobs Sun 12 5/10 1 Job Mon 13 Tu…" at bounding box center [218, 164] width 437 height 341
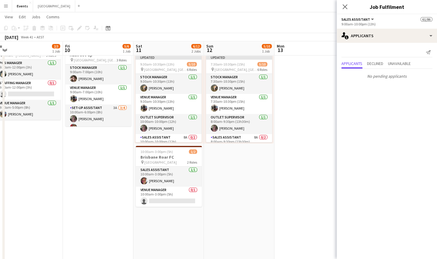
drag, startPoint x: 309, startPoint y: 185, endPoint x: 272, endPoint y: 187, distance: 37.2
click at [345, 186] on body "Menu Boards Boards Boards All jobs Status Workforce Workforce My Workforce Recr…" at bounding box center [218, 158] width 437 height 374
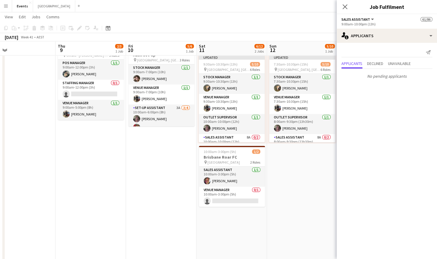
drag, startPoint x: 304, startPoint y: 190, endPoint x: 313, endPoint y: 190, distance: 8.8
click at [332, 190] on app-calendar-viewport "Mon 6 Tue 7 Wed 8 Thu 9 2/3 1 Job Fri 10 5/6 1 Job Sat 11 6/12 2 Jobs Sun 12 5/…" at bounding box center [218, 164] width 437 height 341
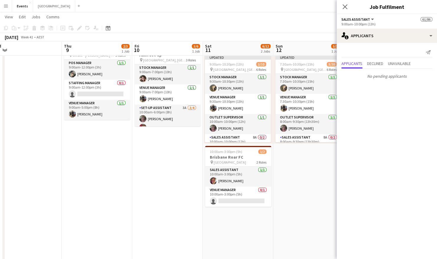
drag, startPoint x: 219, startPoint y: 192, endPoint x: 214, endPoint y: 193, distance: 4.9
click at [261, 193] on app-calendar-viewport "Mon 6 Tue 7 Wed 8 Thu 9 2/3 1 Job Fri 10 5/6 1 Job Sat 11 6/12 2 Jobs Sun 12 5/…" at bounding box center [218, 164] width 437 height 341
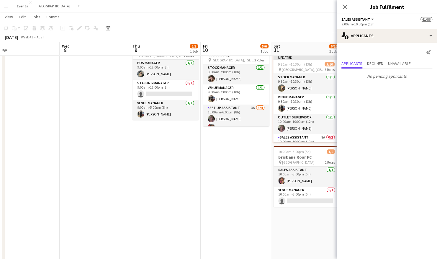
click at [215, 194] on app-calendar-viewport "Sun 5 Mon 6 Tue 7 Wed 8 Thu 9 2/3 1 Job Fri 10 5/6 1 Job Sat 11 6/12 2 Jobs Sun…" at bounding box center [218, 164] width 437 height 341
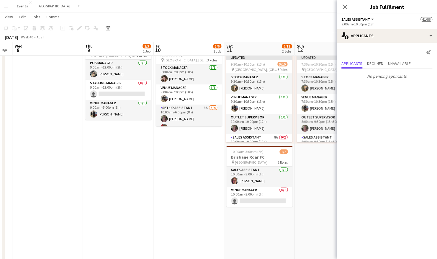
scroll to position [0, 273]
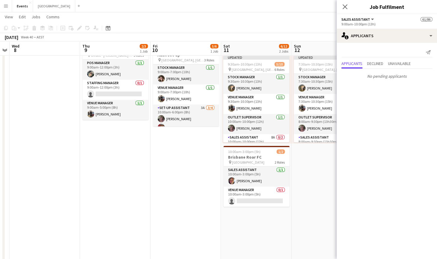
drag, startPoint x: 357, startPoint y: 193, endPoint x: 37, endPoint y: 191, distance: 320.1
click at [37, 191] on app-calendar-viewport "Sat 4 2/2 1 Job Sun 5 Mon 6 Tue 7 Wed 8 Thu 9 2/3 1 Job Fri 10 5/6 1 Job Sat 11…" at bounding box center [218, 164] width 437 height 341
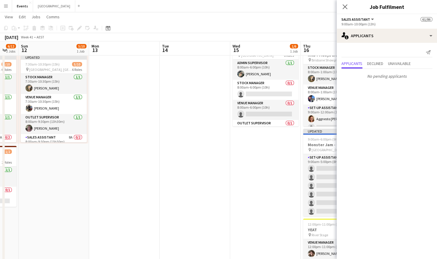
drag, startPoint x: 311, startPoint y: 185, endPoint x: 38, endPoint y: 182, distance: 272.6
click at [38, 182] on app-calendar-viewport "Thu 9 2/3 1 Job Fri 10 5/6 1 Job Sat 11 6/12 2 Jobs Sun 12 5/10 1 Job Mon 13 Tu…" at bounding box center [218, 164] width 437 height 341
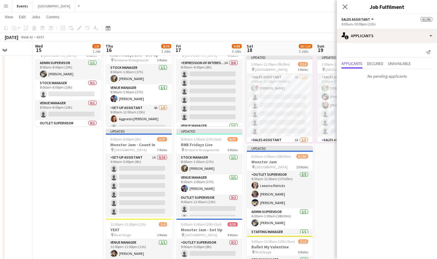
scroll to position [0, 253]
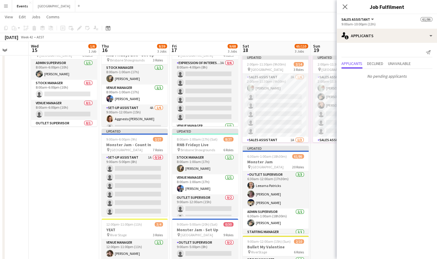
drag, startPoint x: 221, startPoint y: 182, endPoint x: 19, endPoint y: 182, distance: 201.5
click at [19, 182] on app-calendar-viewport "Sat 11 6/12 2 Jobs Sun 12 5/10 1 Job Mon 13 Tue 14 Wed 15 1/6 1 Job Thu 16 8/39…" at bounding box center [218, 164] width 437 height 341
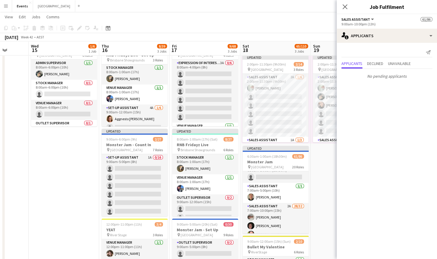
scroll to position [118, 0]
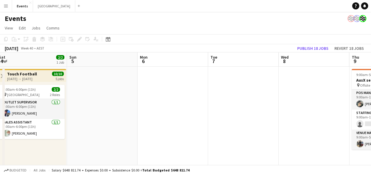
drag, startPoint x: 314, startPoint y: 113, endPoint x: 8, endPoint y: 111, distance: 305.3
click at [8, 111] on app-calendar-viewport "Wed 1 2/2 1 Job Thu 2 2/2 1 Job Fri 3 2/2 1 Job Sat 4 2/2 1 Job Sun 5 Mon 6 Tue…" at bounding box center [185, 114] width 371 height 123
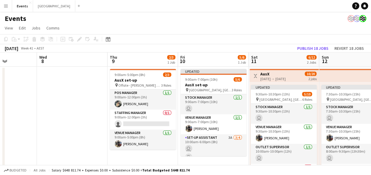
scroll to position [0, 223]
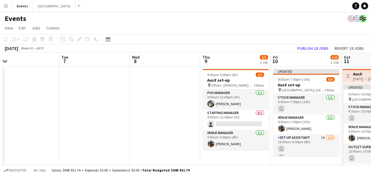
drag, startPoint x: 133, startPoint y: 108, endPoint x: -2, endPoint y: 109, distance: 135.4
click at [0, 109] on html "Menu Boards Boards Boards All jobs Status Workforce Workforce My Workforce Recr…" at bounding box center [185, 129] width 371 height 259
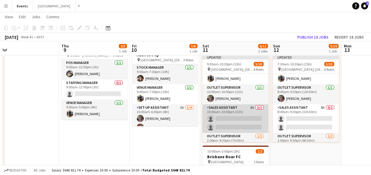
scroll to position [59, 0]
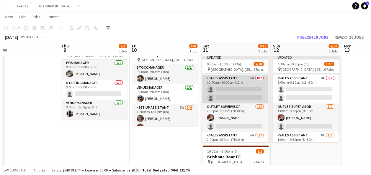
click at [235, 88] on app-card-role "Sales Assistant 8A 0/2 10:00am-10:00pm (12h) single-neutral-actions single-neut…" at bounding box center [235, 89] width 66 height 29
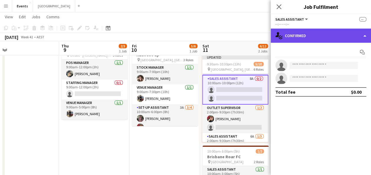
click at [302, 37] on div "single-neutral-actions-check-2 Confirmed" at bounding box center [321, 36] width 100 height 14
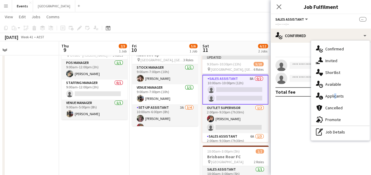
click at [333, 100] on div "single-neutral-actions-information Applicants" at bounding box center [340, 96] width 58 height 12
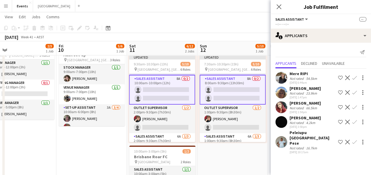
scroll to position [0, 159]
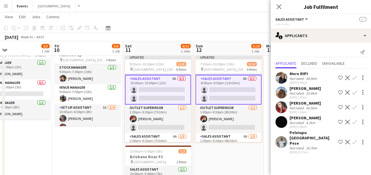
drag, startPoint x: 175, startPoint y: 146, endPoint x: 97, endPoint y: 145, distance: 77.3
click at [97, 145] on app-calendar-viewport "Tue 7 Wed 8 Thu 9 2/3 1 Job Fri 10 5/6 1 Job Sat 11 6/12 2 Jobs Sun 12 5/10 1 J…" at bounding box center [185, 106] width 371 height 225
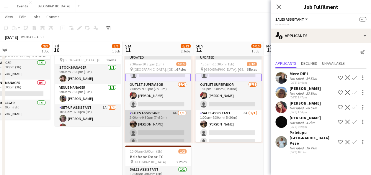
scroll to position [87, 0]
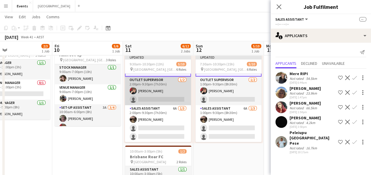
drag, startPoint x: 159, startPoint y: 112, endPoint x: 166, endPoint y: 100, distance: 14.4
click at [160, 109] on app-card-role "Sales Assistant 6A 1/3 2:00pm-9:30pm (7h30m) Nyah Morris single-neutral-actions…" at bounding box center [158, 123] width 66 height 37
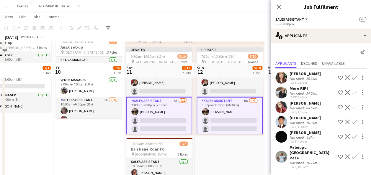
scroll to position [29, 0]
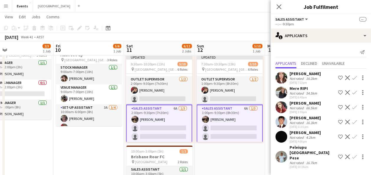
click at [219, 157] on app-date-cell "Updated 7:30am-10:30pm (15h) 5/10 pin [GEOGRAPHIC_DATA], Redcliffe 6 Roles Stoc…" at bounding box center [229, 177] width 71 height 281
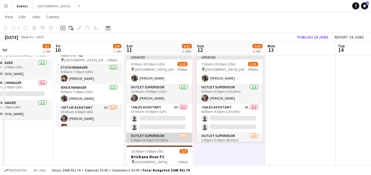
scroll to position [0, 0]
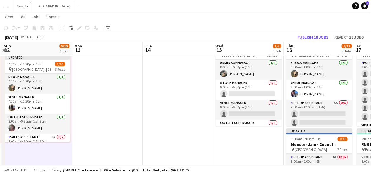
drag, startPoint x: 314, startPoint y: 111, endPoint x: 154, endPoint y: 122, distance: 160.5
click at [154, 122] on app-calendar-viewport "Thu 9 2/3 1 Job Fri 10 5/6 1 Job Sat 11 6/12 2 Jobs Sun 12 5/10 1 Job Mon 13 Tu…" at bounding box center [185, 156] width 371 height 324
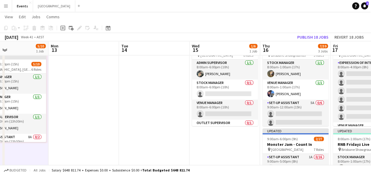
drag, startPoint x: 245, startPoint y: 157, endPoint x: 181, endPoint y: 156, distance: 63.7
click at [181, 156] on app-calendar-viewport "Thu 9 2/3 1 Job Fri 10 5/6 1 Job Sat 11 6/12 2 Jobs Sun 12 5/10 1 Job Mon 13 Tu…" at bounding box center [185, 156] width 371 height 324
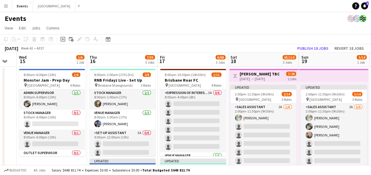
drag, startPoint x: 317, startPoint y: 111, endPoint x: 192, endPoint y: 112, distance: 124.8
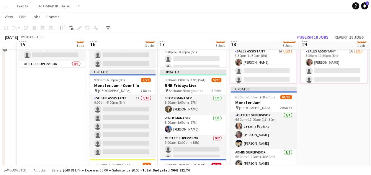
scroll to position [29, 0]
